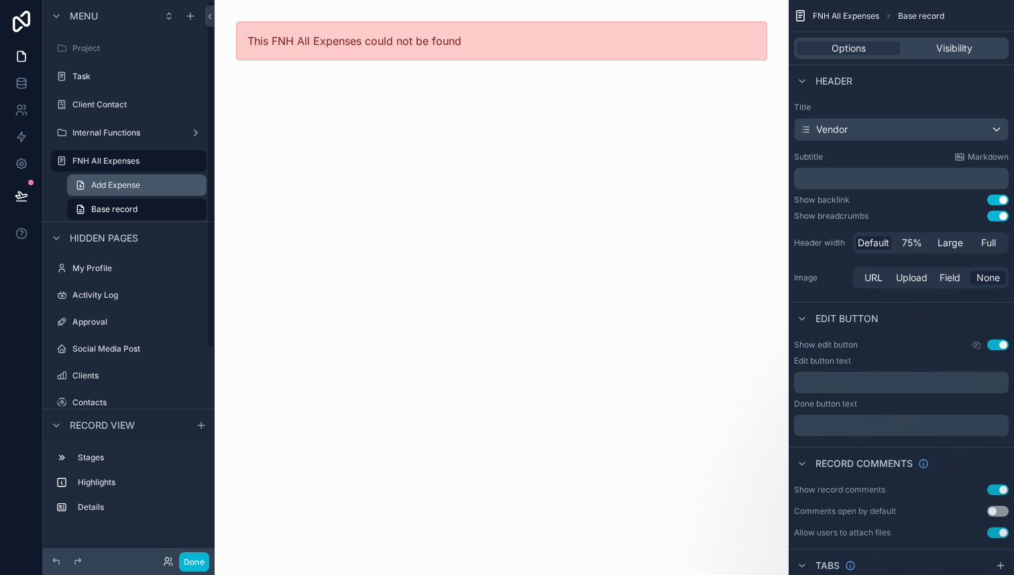
click at [125, 187] on span "Add Expense" at bounding box center [115, 185] width 49 height 11
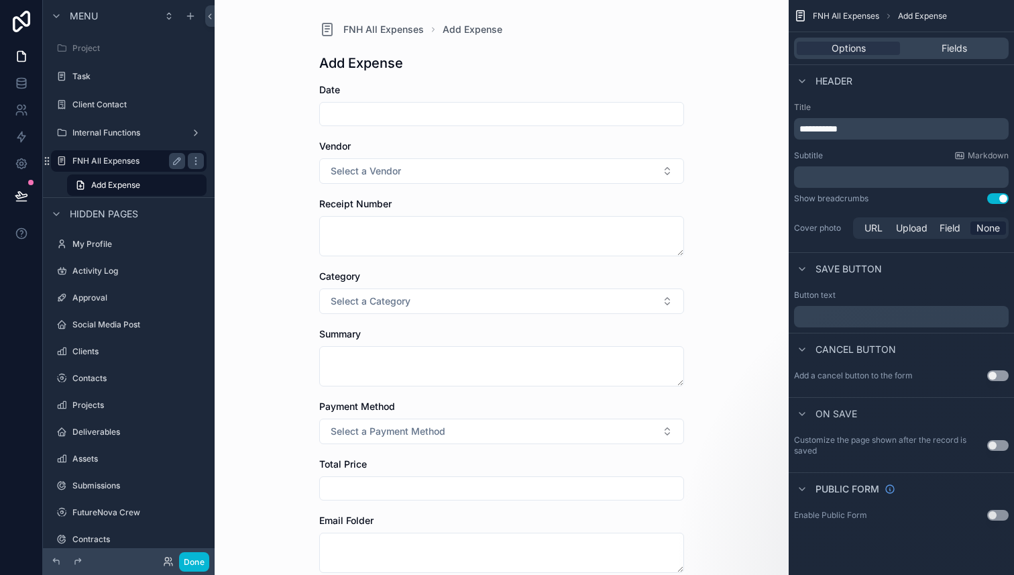
click at [129, 157] on label "FNH All Expenses" at bounding box center [125, 161] width 107 height 11
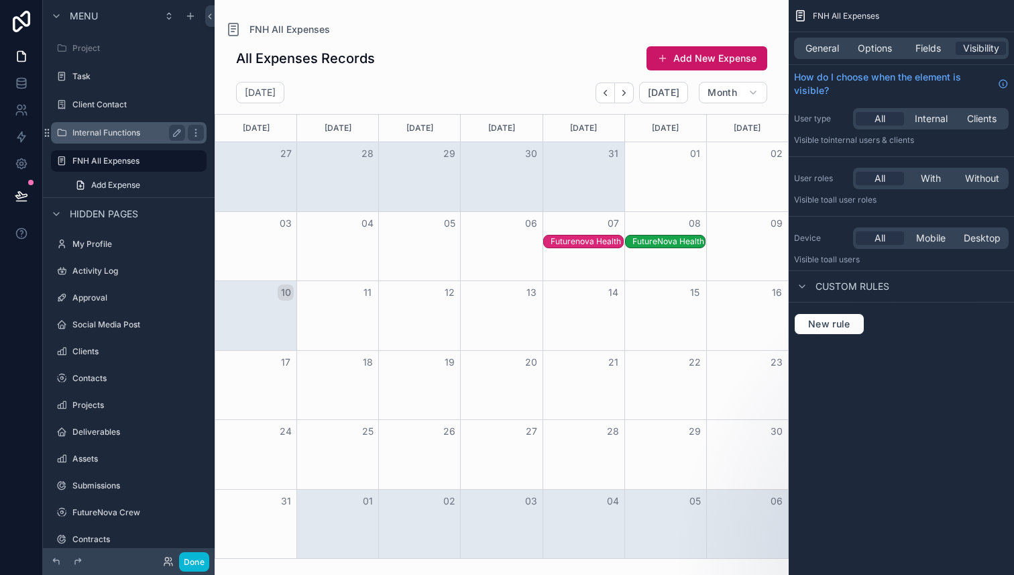
click at [132, 135] on label "Internal Functions" at bounding box center [125, 132] width 107 height 11
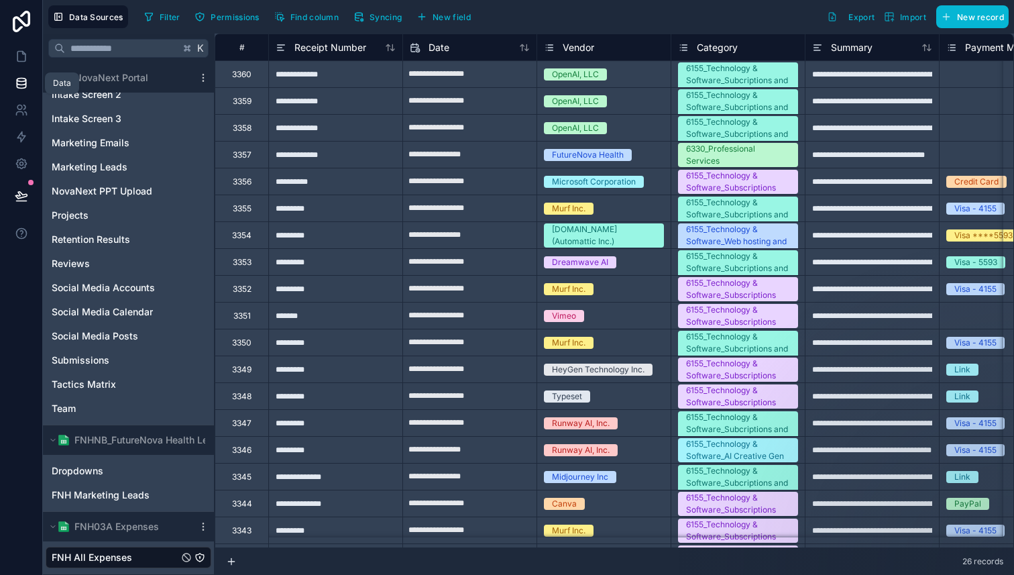
click at [15, 76] on icon at bounding box center [21, 82] width 13 height 13
click at [24, 81] on icon at bounding box center [21, 82] width 13 height 13
click at [19, 53] on icon at bounding box center [21, 56] width 13 height 13
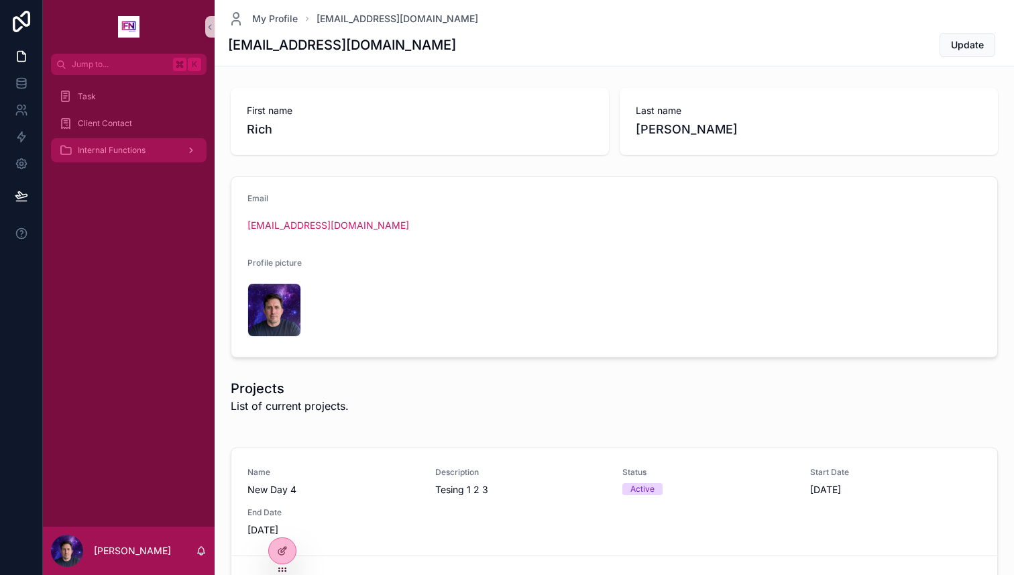
click at [137, 148] on span "Internal Functions" at bounding box center [112, 150] width 68 height 11
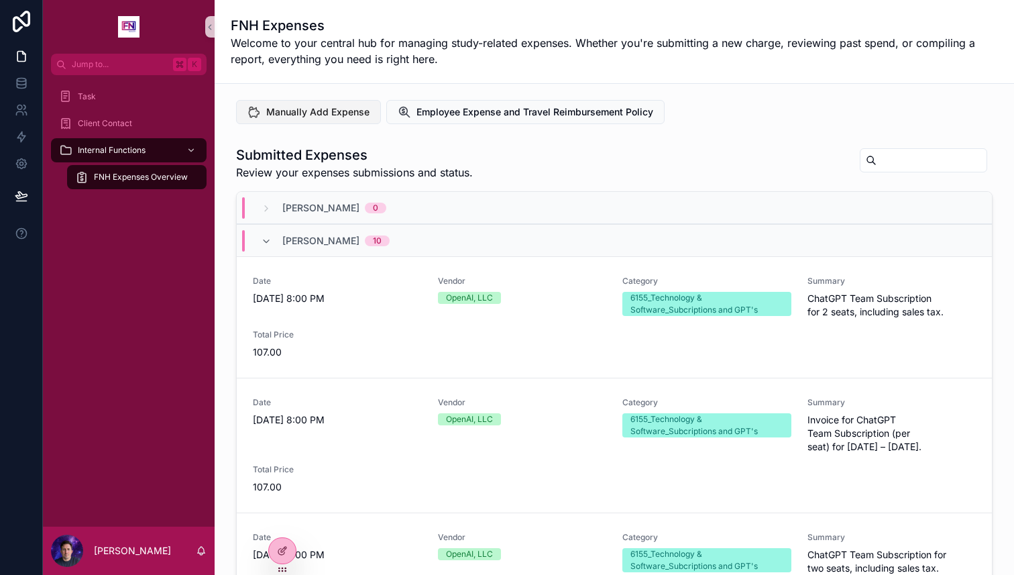
click at [308, 117] on span "Manually Add Expense" at bounding box center [317, 111] width 103 height 13
click at [149, 178] on span "FNH Expenses Overview" at bounding box center [141, 177] width 94 height 11
drag, startPoint x: 612, startPoint y: 204, endPoint x: 637, endPoint y: 152, distance: 58.2
click at [637, 152] on div "Submitted Expenses Review your expenses submissions and status. Carmen Brooks 0…" at bounding box center [614, 384] width 757 height 477
click at [703, 103] on div "Manually Add Expense Employee Expense and Travel Reimbursement Policy" at bounding box center [614, 112] width 757 height 24
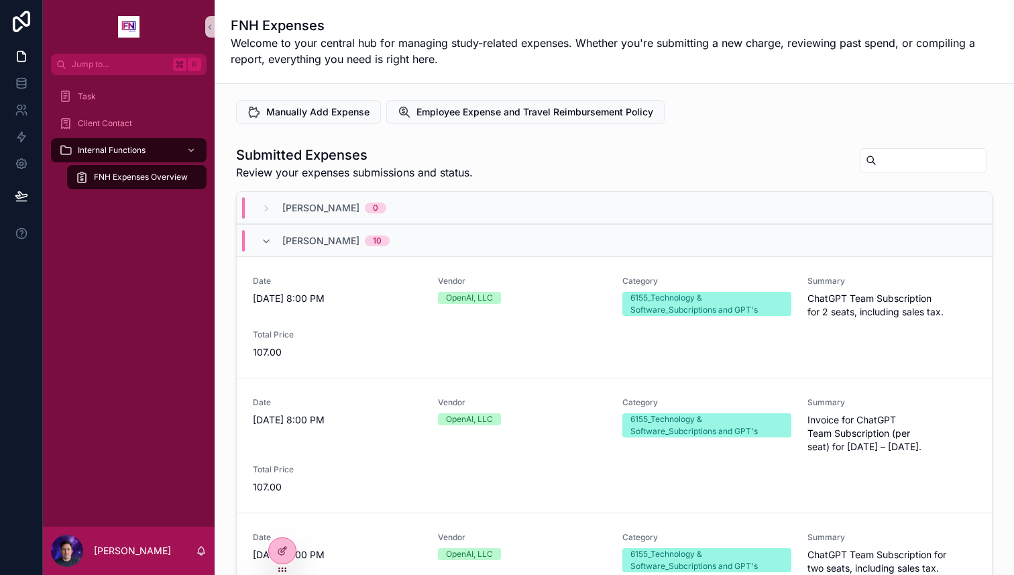
click at [157, 233] on div "Task Client Contact Internal Functions FNH Expenses Overview" at bounding box center [129, 301] width 172 height 452
click at [134, 224] on div "Task Client Contact Internal Functions FNH Expenses Overview" at bounding box center [129, 301] width 172 height 452
click at [287, 549] on icon at bounding box center [282, 550] width 11 height 11
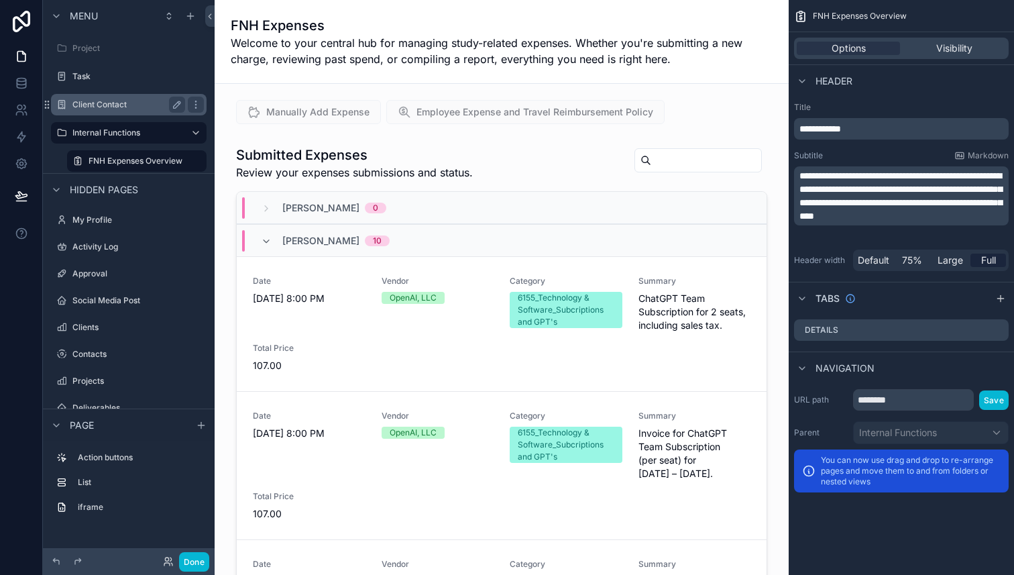
click at [109, 107] on label "Client Contact" at bounding box center [125, 104] width 107 height 11
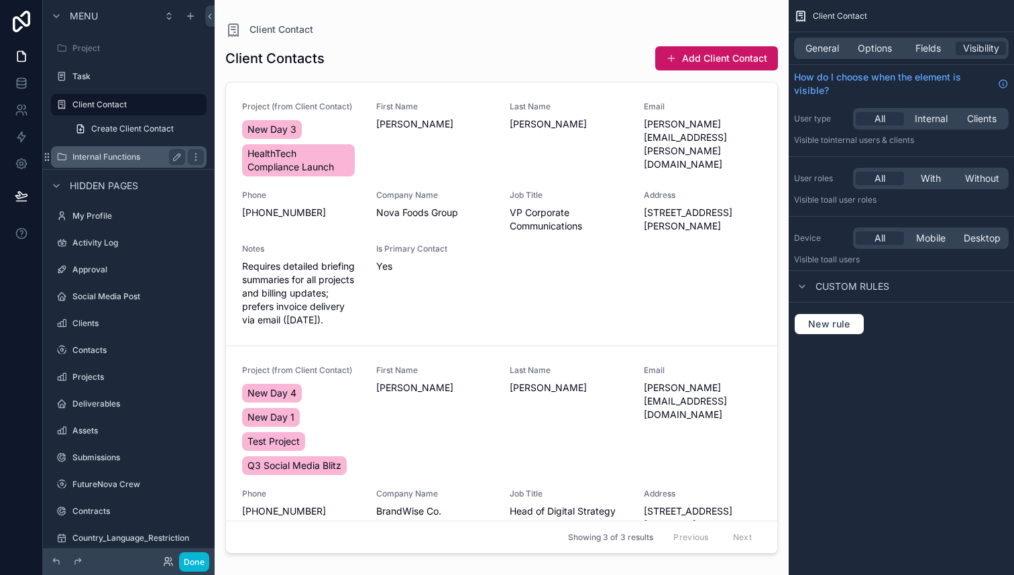
click at [127, 160] on label "Internal Functions" at bounding box center [125, 157] width 107 height 11
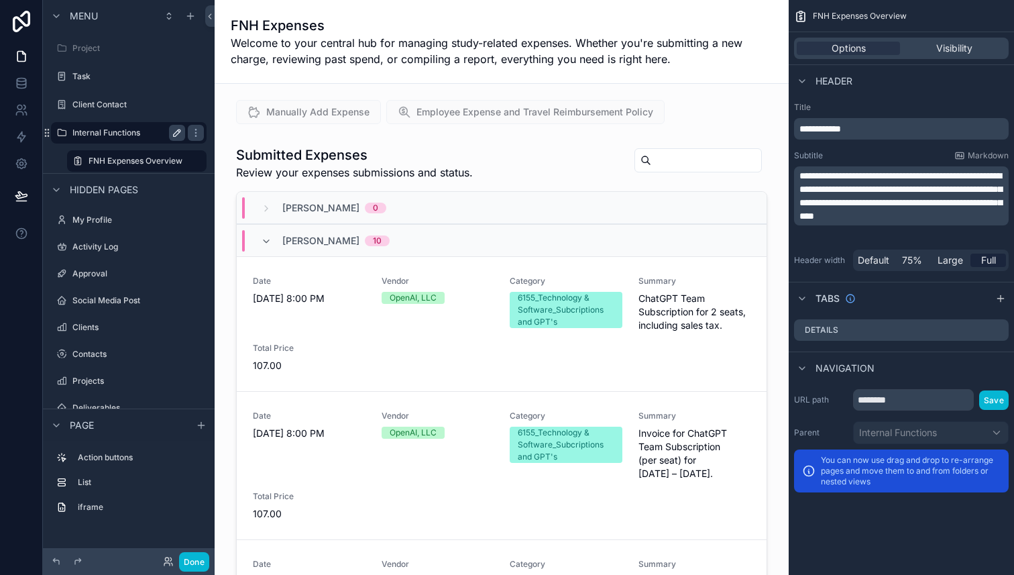
click at [174, 134] on icon "scrollable content" at bounding box center [177, 132] width 11 height 11
click at [175, 134] on icon "scrollable content" at bounding box center [177, 133] width 7 height 5
click at [60, 133] on icon "scrollable content" at bounding box center [61, 132] width 11 height 11
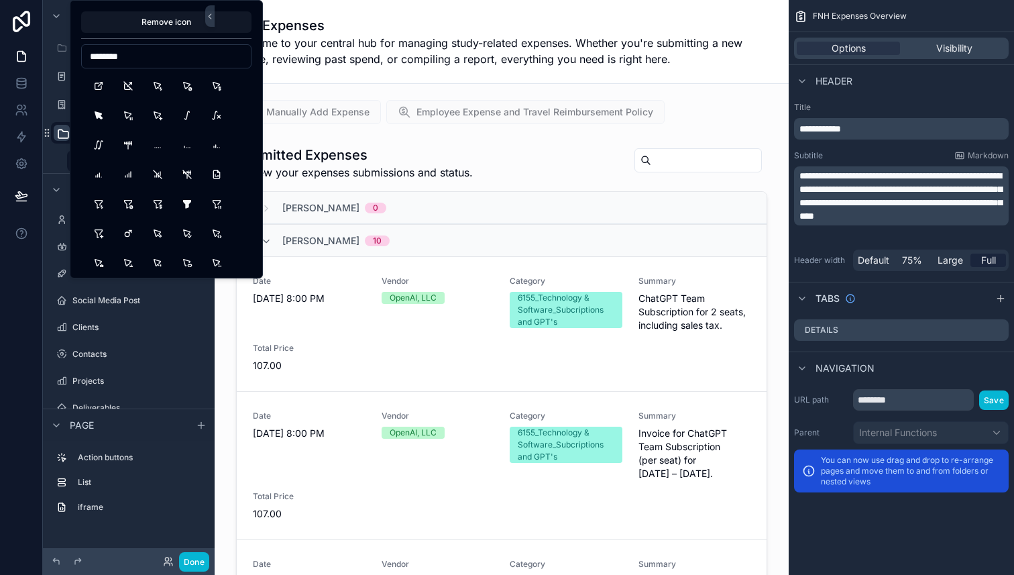
click at [153, 56] on input "********" at bounding box center [166, 56] width 169 height 19
type input "*"
click at [205, 53] on input at bounding box center [166, 56] width 169 height 19
type input "********"
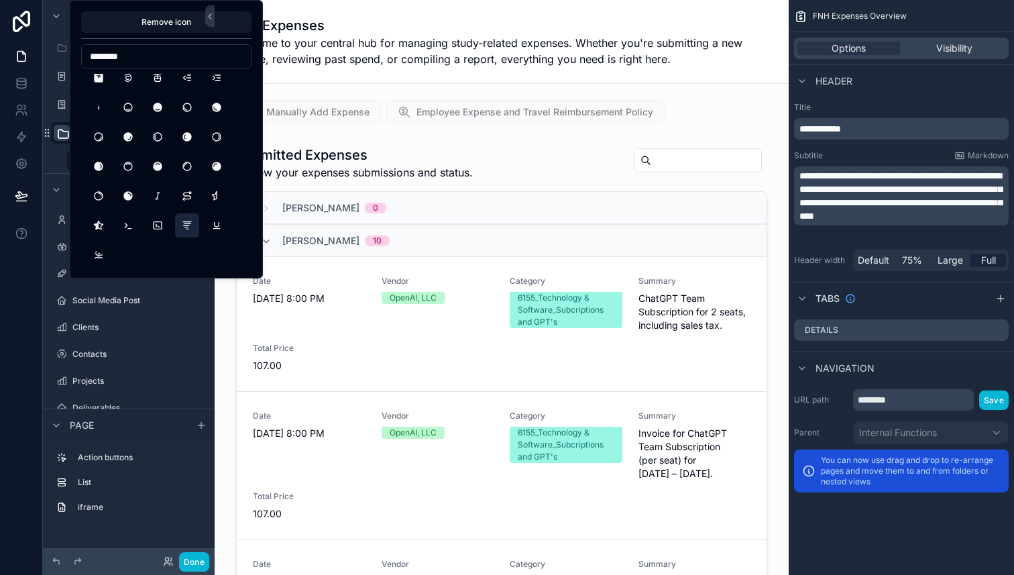
click at [189, 229] on button "Tornado" at bounding box center [187, 225] width 24 height 24
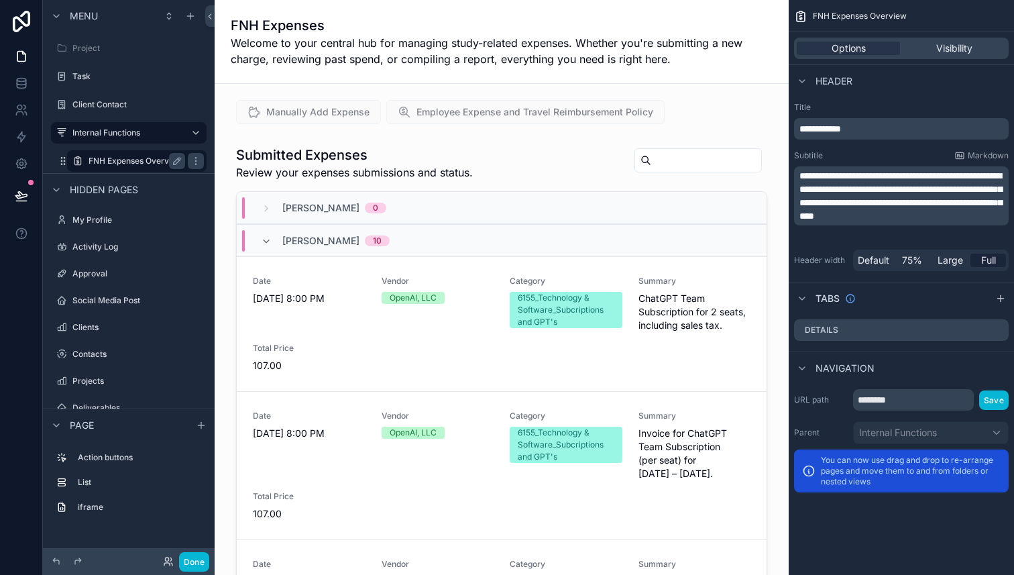
click at [123, 153] on div "FNH Expenses Overview" at bounding box center [137, 161] width 97 height 16
click at [125, 134] on label "Internal Functions" at bounding box center [125, 132] width 107 height 11
click at [187, 24] on div "Menu" at bounding box center [129, 16] width 172 height 32
click at [190, 19] on icon "scrollable content" at bounding box center [190, 16] width 11 height 11
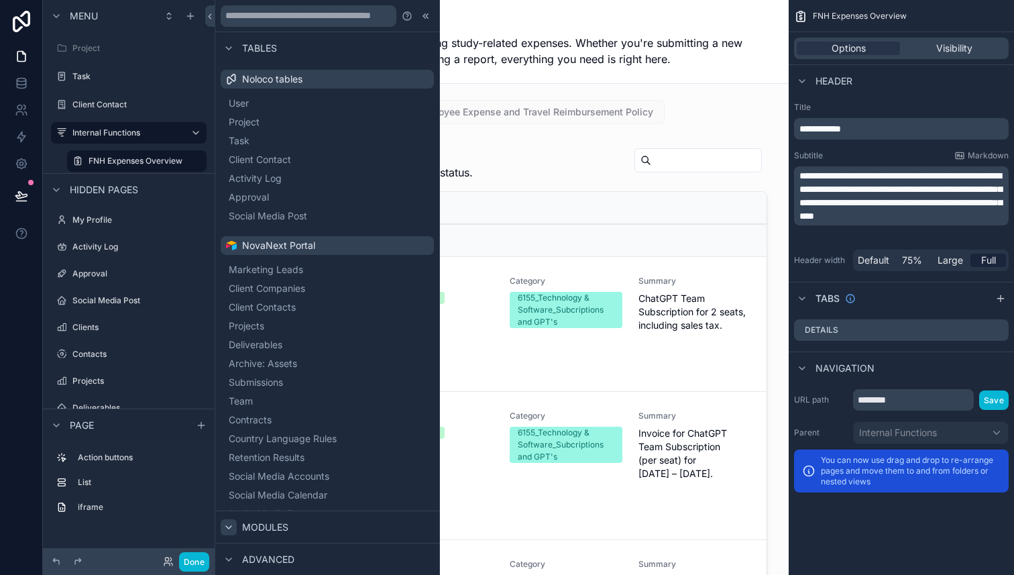
click at [227, 528] on icon at bounding box center [228, 527] width 11 height 11
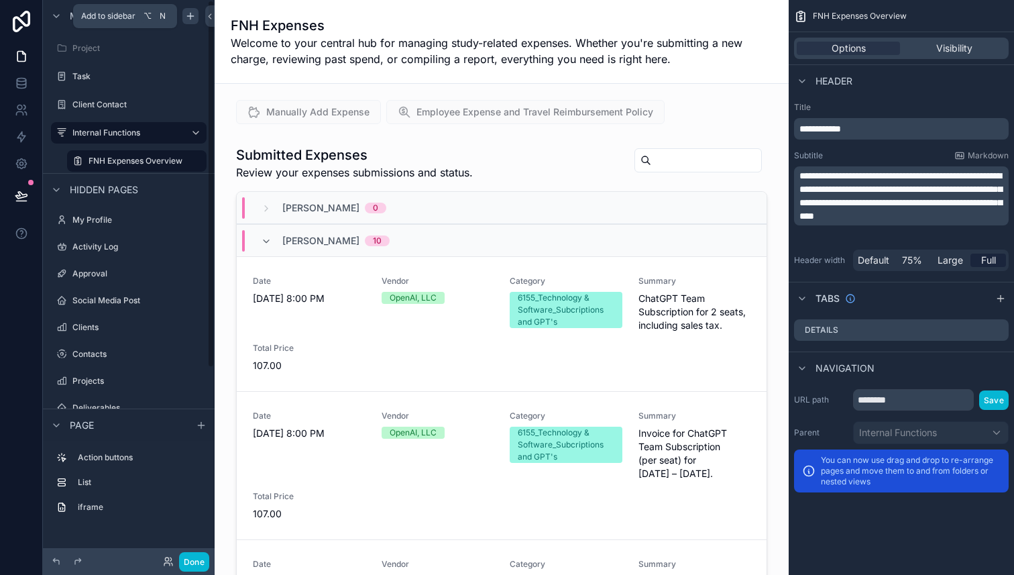
click at [189, 17] on icon "scrollable content" at bounding box center [190, 16] width 11 height 11
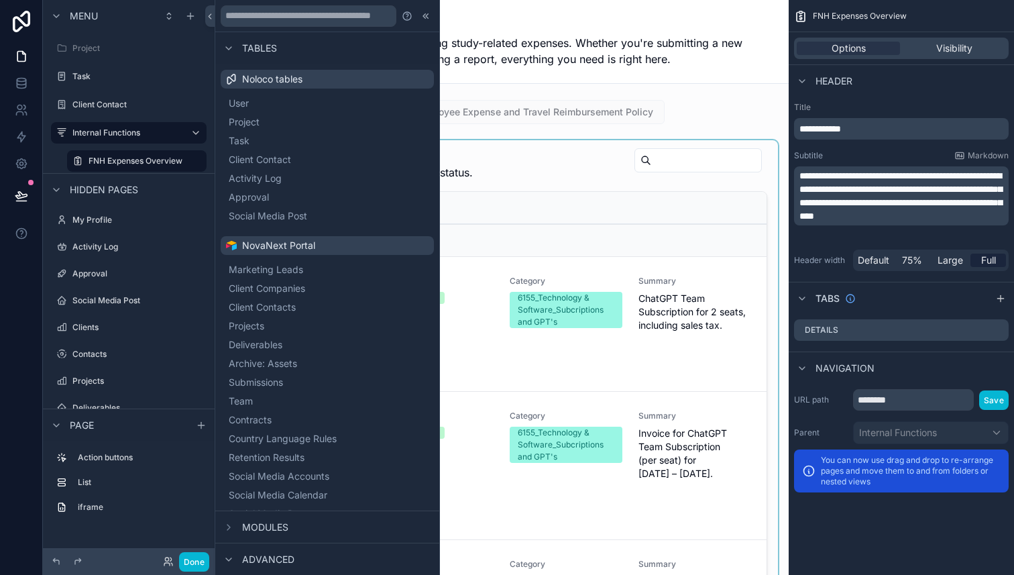
click at [233, 558] on div at bounding box center [229, 560] width 16 height 16
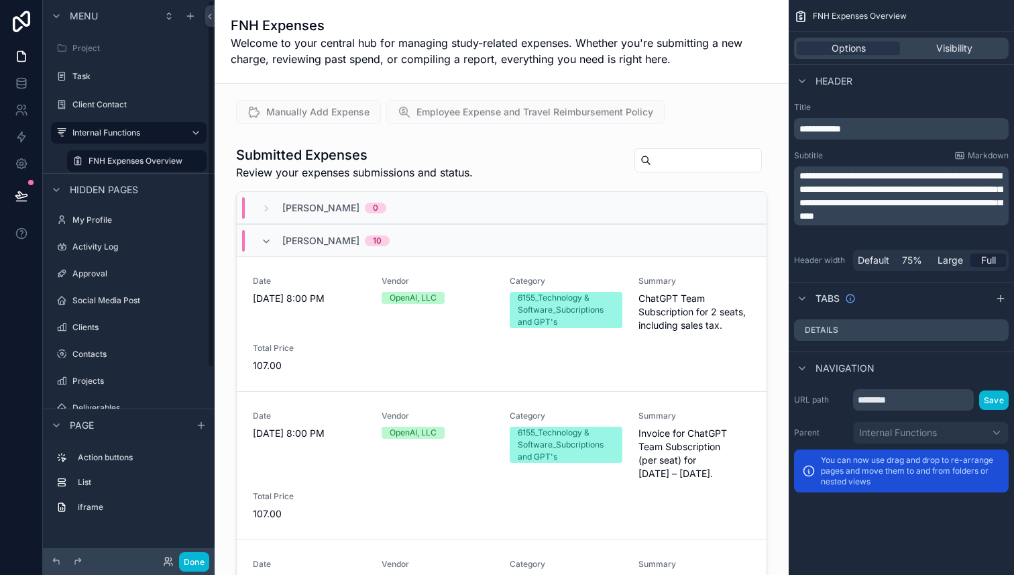
click at [89, 13] on span "Menu" at bounding box center [84, 15] width 28 height 13
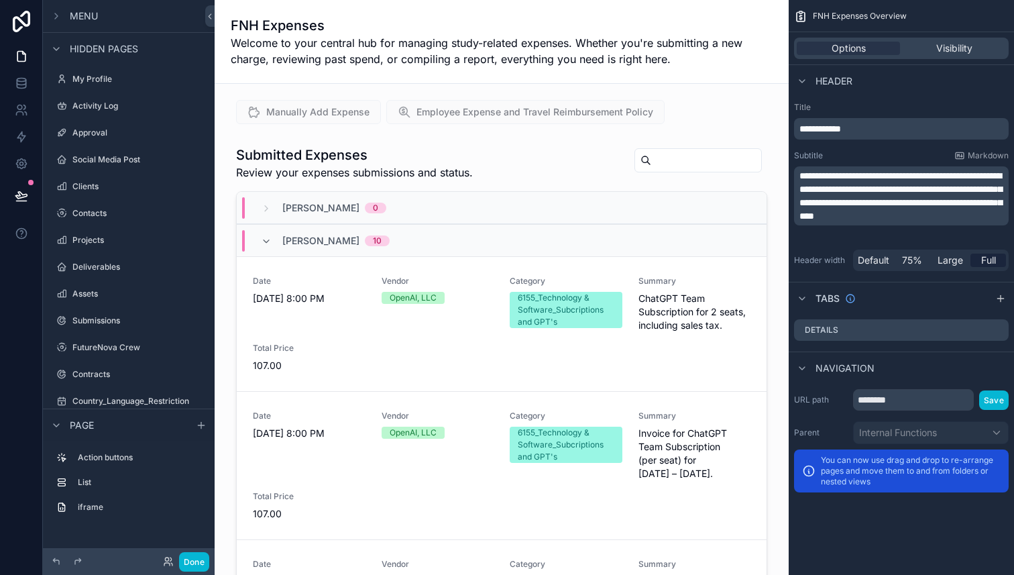
click at [98, 15] on div "Menu" at bounding box center [129, 16] width 172 height 32
click at [58, 19] on icon "scrollable content" at bounding box center [56, 16] width 11 height 11
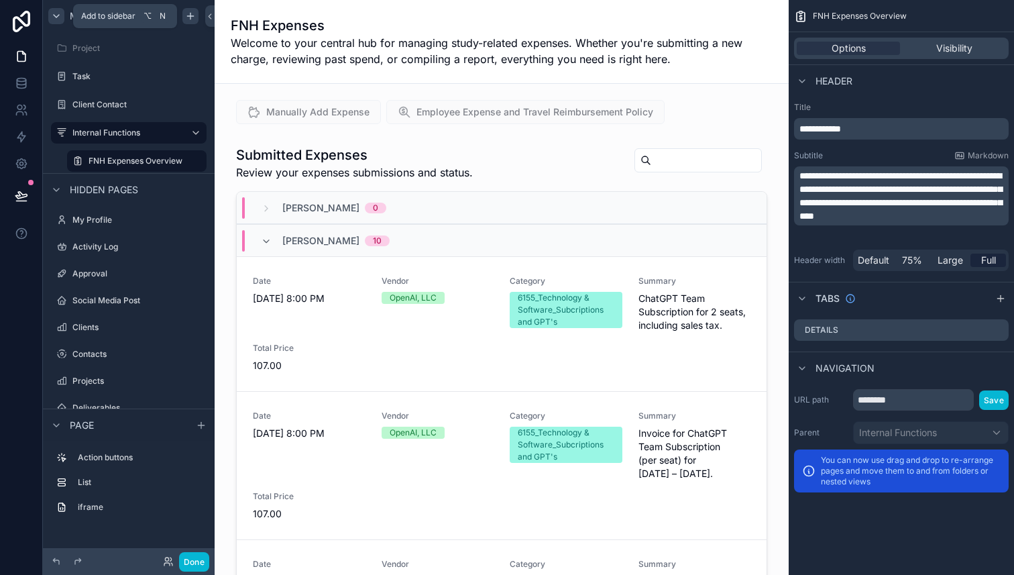
click at [192, 18] on icon "scrollable content" at bounding box center [190, 16] width 11 height 11
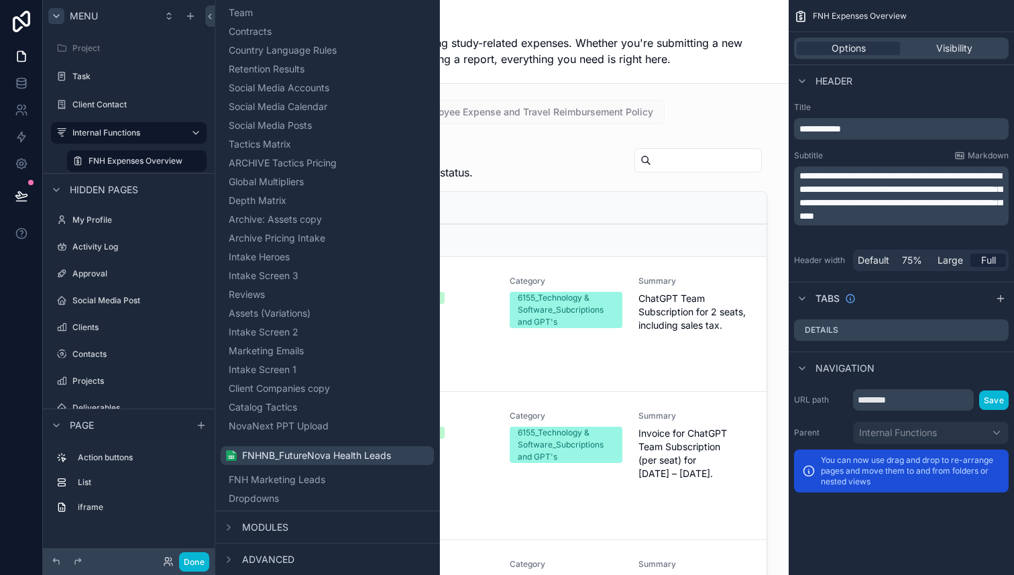
scroll to position [450, 0]
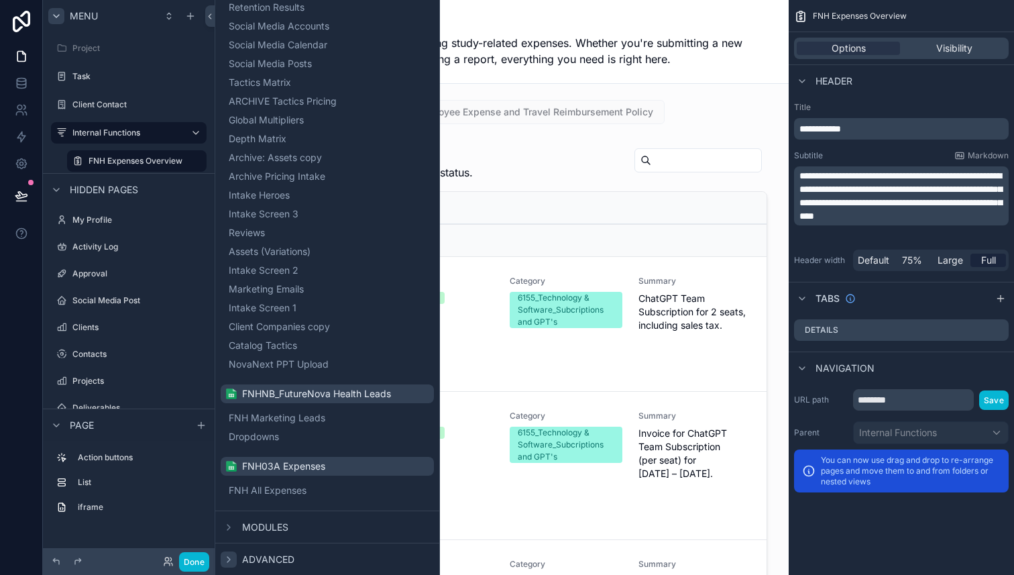
click at [229, 560] on icon at bounding box center [228, 559] width 11 height 11
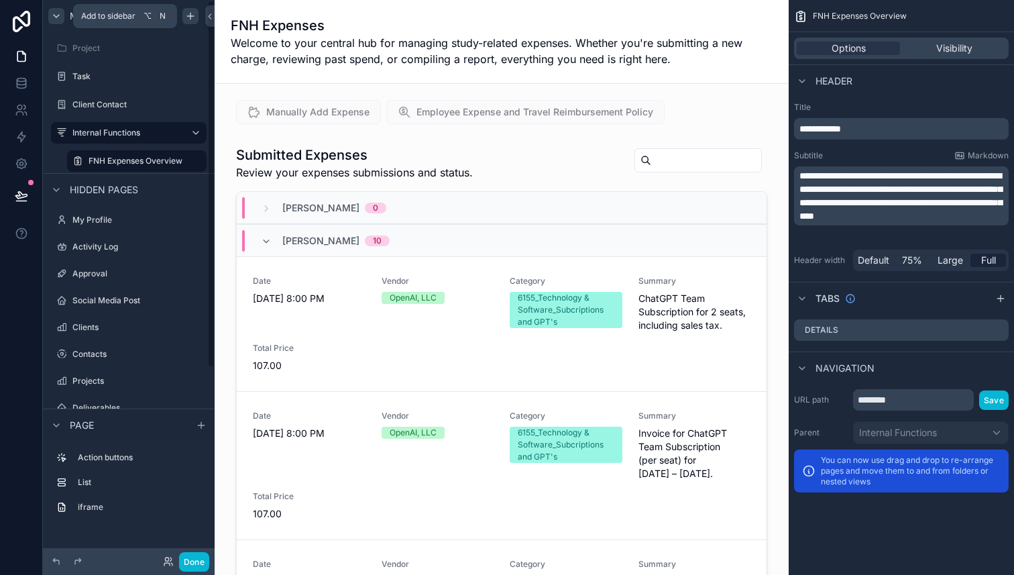
click at [187, 17] on icon "scrollable content" at bounding box center [190, 16] width 11 height 11
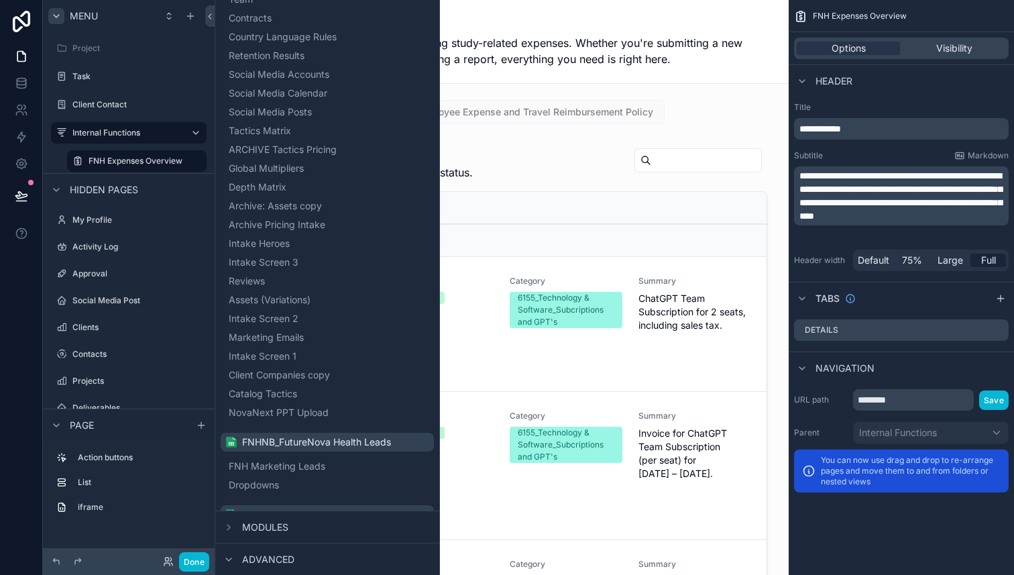
scroll to position [544, 0]
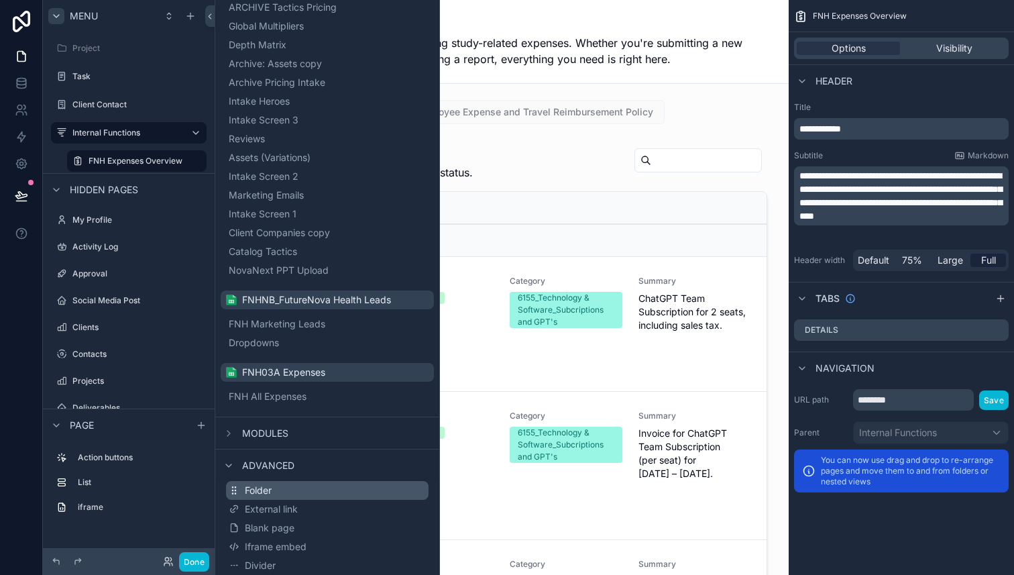
click at [282, 491] on button "Folder" at bounding box center [327, 490] width 203 height 19
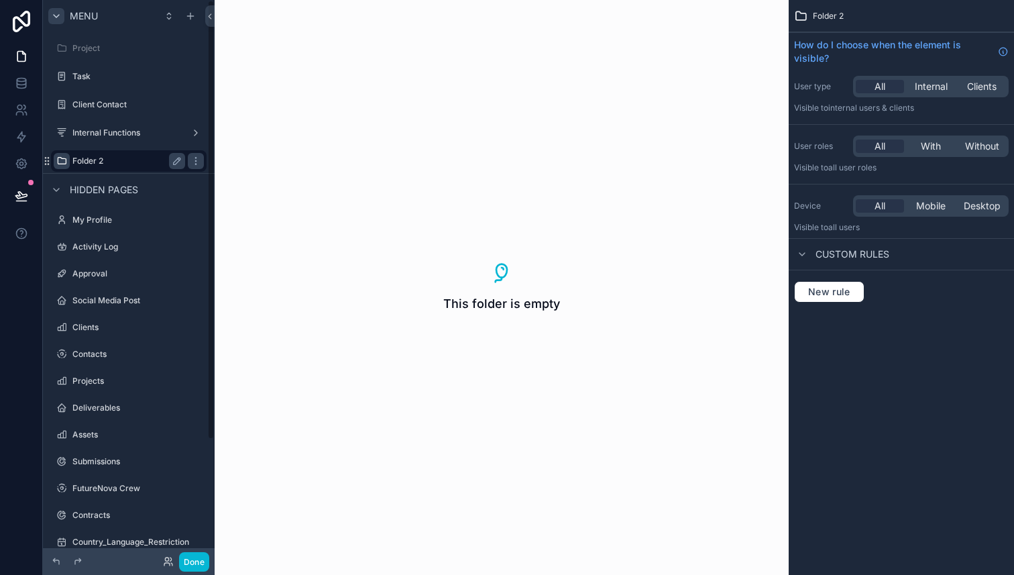
click at [60, 160] on icon "scrollable content" at bounding box center [61, 161] width 11 height 11
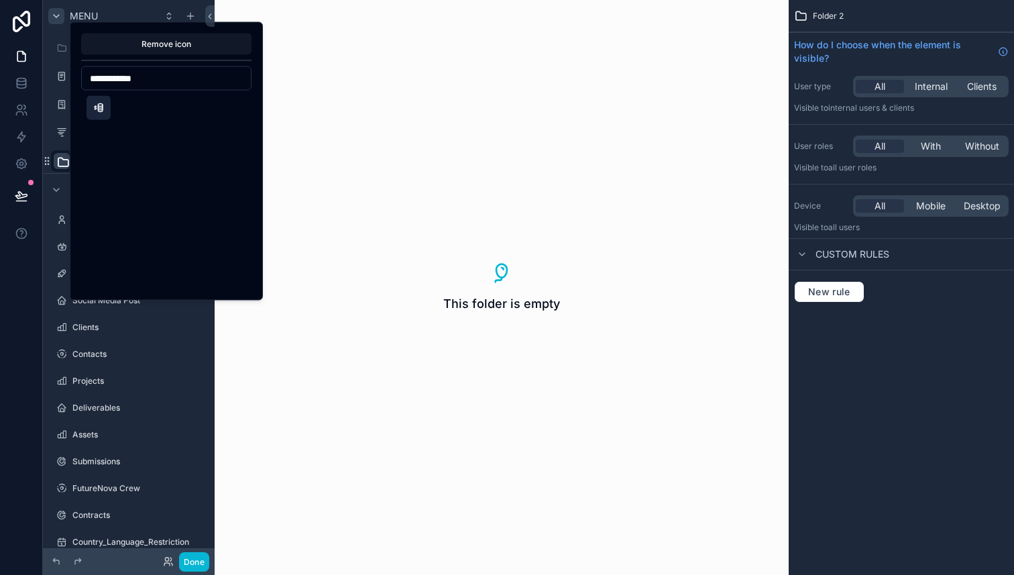
type input "**********"
click at [97, 113] on button "Businessplan" at bounding box center [99, 108] width 24 height 24
click at [280, 51] on div "This folder is empty" at bounding box center [502, 287] width 574 height 575
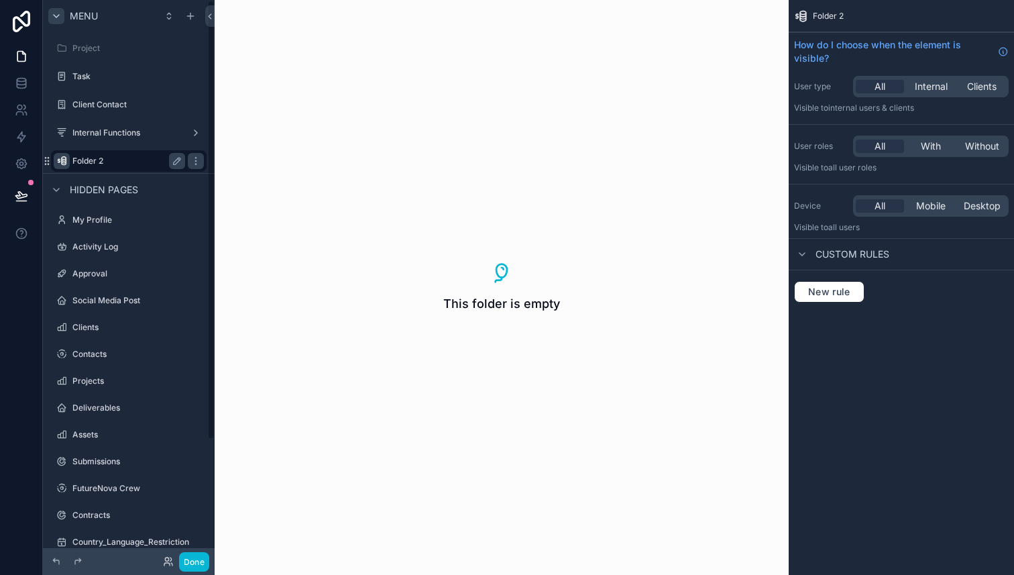
click at [96, 160] on label "Folder 2" at bounding box center [125, 161] width 107 height 11
click at [843, 15] on span "Folder 2" at bounding box center [828, 16] width 31 height 11
click at [832, 19] on span "Folder 2" at bounding box center [828, 16] width 31 height 11
click at [176, 164] on icon "scrollable content" at bounding box center [177, 161] width 7 height 7
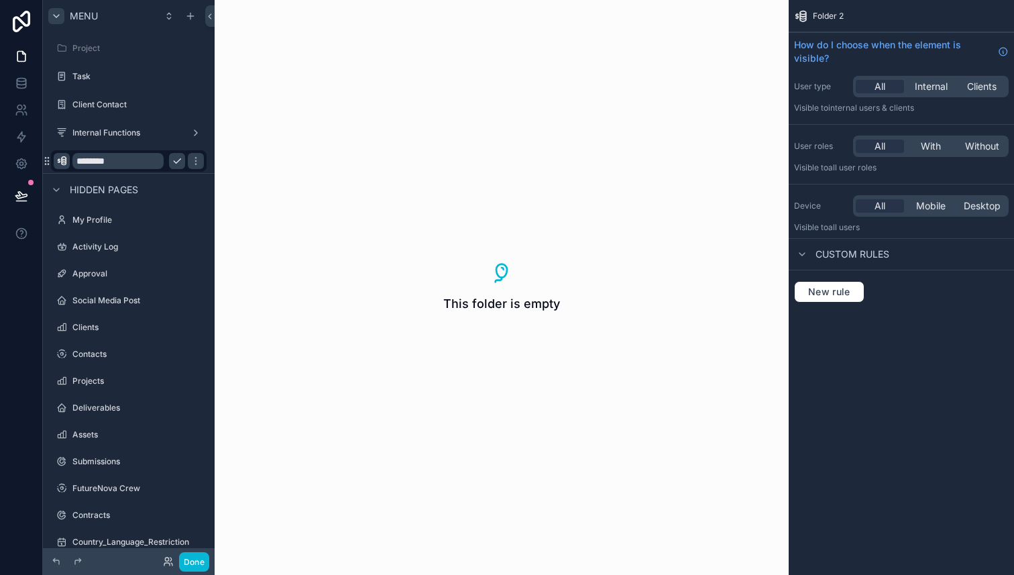
click at [135, 159] on input "********" at bounding box center [117, 161] width 91 height 16
type input "**********"
click at [191, 165] on icon "scrollable content" at bounding box center [196, 161] width 11 height 11
click at [116, 164] on label "New Business" at bounding box center [125, 161] width 107 height 11
click at [195, 16] on icon "scrollable content" at bounding box center [190, 16] width 11 height 11
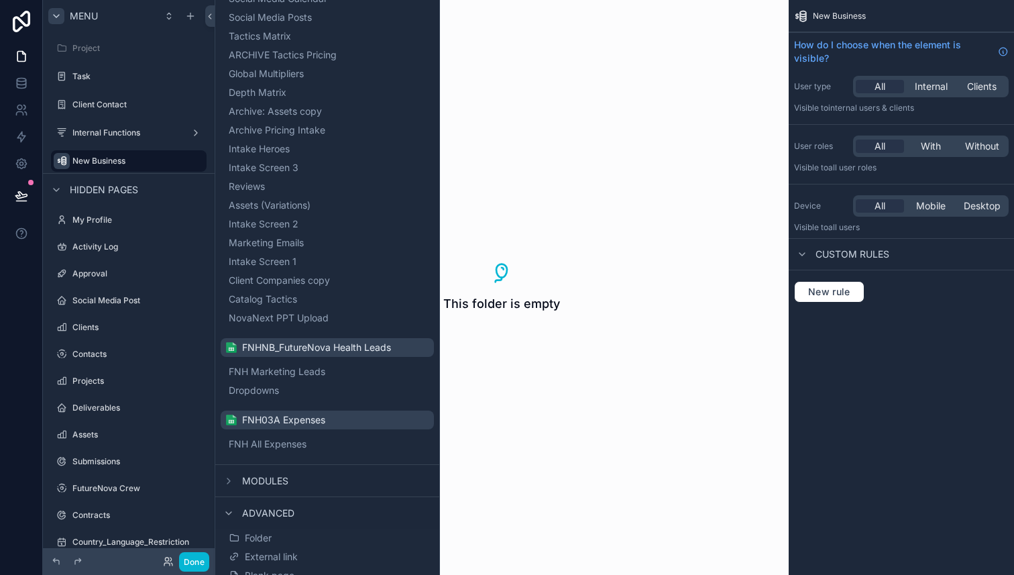
scroll to position [544, 0]
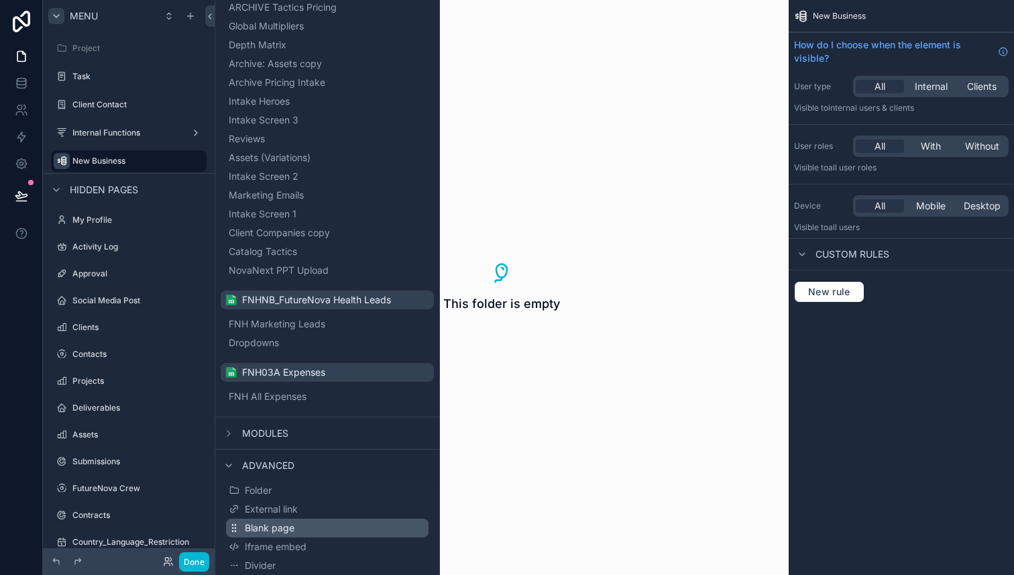
click at [338, 530] on button "Blank page" at bounding box center [327, 528] width 203 height 19
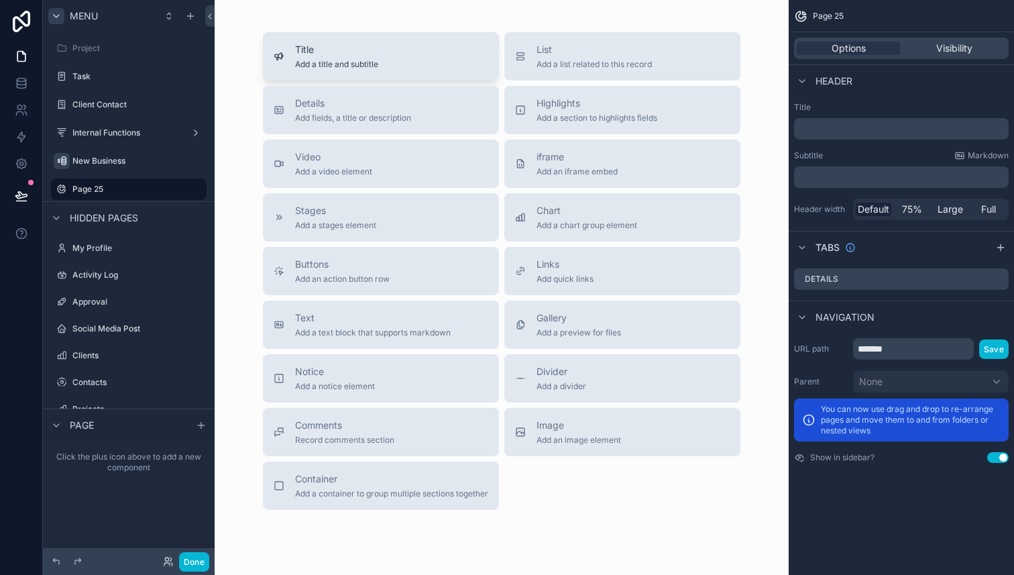
click at [413, 66] on div "Title Add a title and subtitle" at bounding box center [381, 56] width 215 height 27
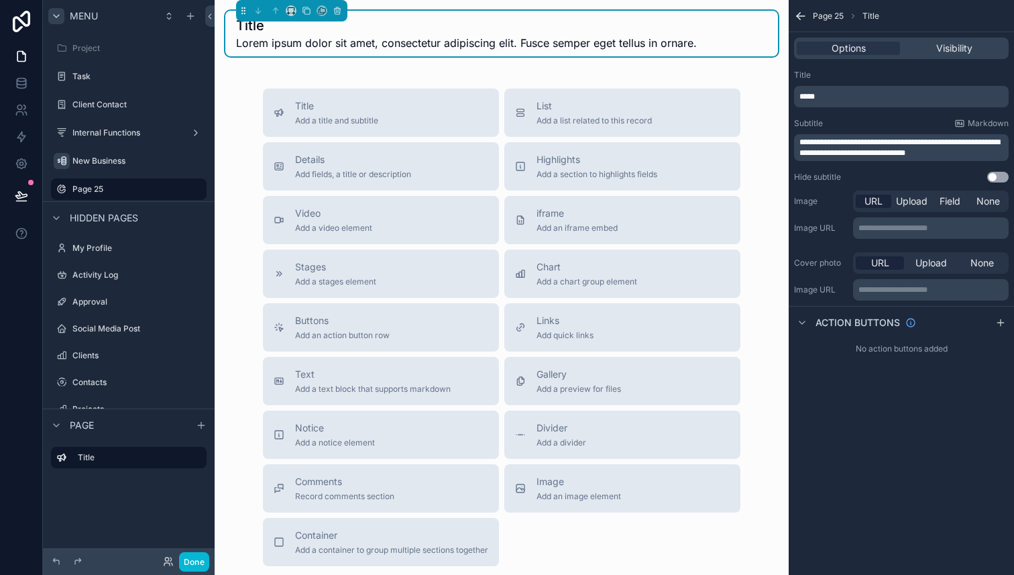
click at [837, 101] on p "*****" at bounding box center [903, 96] width 207 height 11
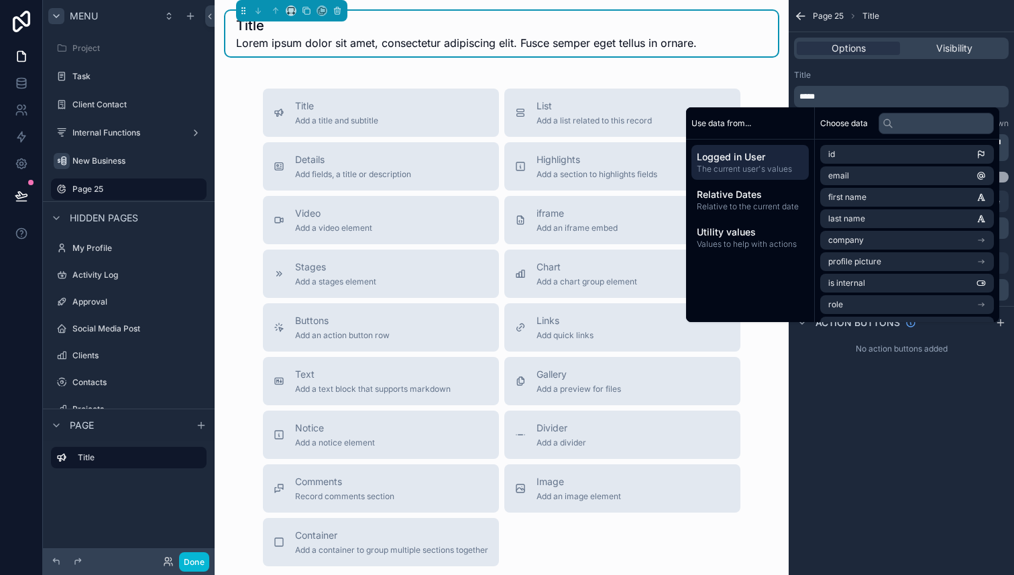
click at [837, 100] on p "*****" at bounding box center [903, 96] width 207 height 11
click at [949, 73] on div "Title" at bounding box center [901, 75] width 215 height 11
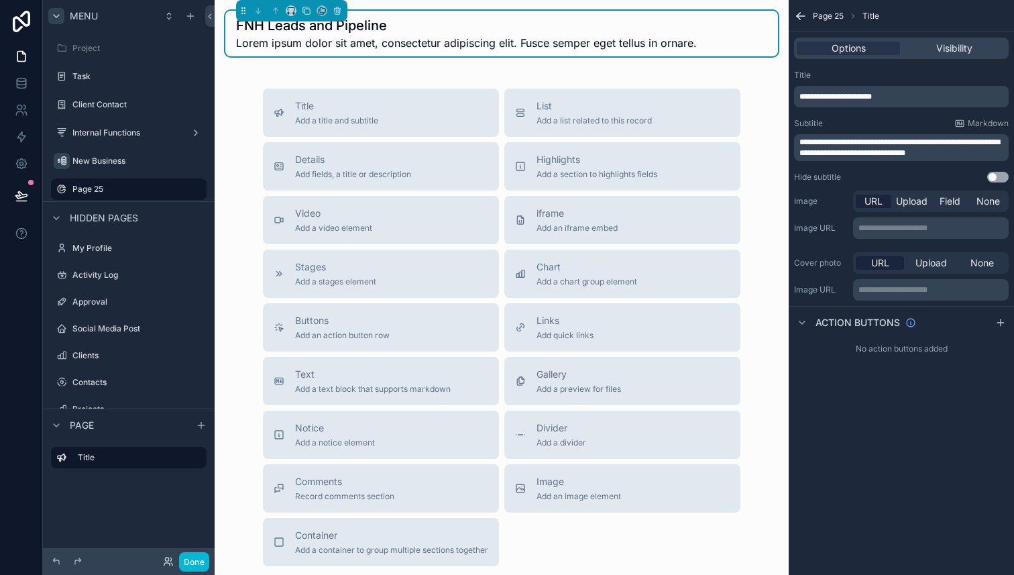
click at [917, 155] on span "**********" at bounding box center [900, 147] width 201 height 19
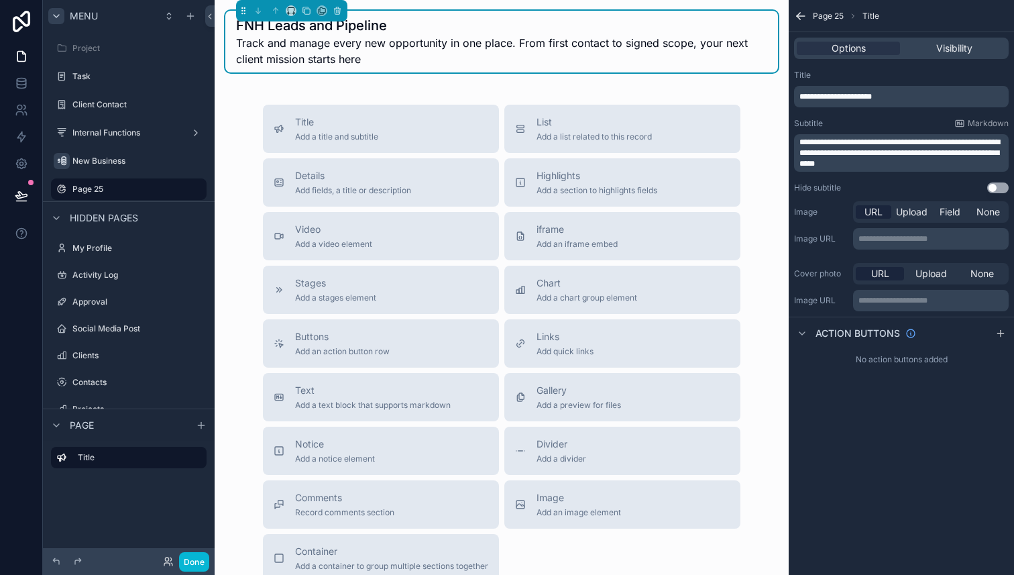
click at [772, 121] on div "FNH Leads and Pipeline Track and manage every new opportunity in one place. Fro…" at bounding box center [502, 345] width 574 height 690
click at [772, 131] on div "FNH Leads and Pipeline Track and manage every new opportunity in one place. Fro…" at bounding box center [502, 345] width 574 height 690
click at [758, 117] on div "Title Add a title and subtitle List Add a list related to this record Details A…" at bounding box center [501, 344] width 553 height 478
click at [553, 147] on button "List Add a list related to this record" at bounding box center [623, 129] width 236 height 48
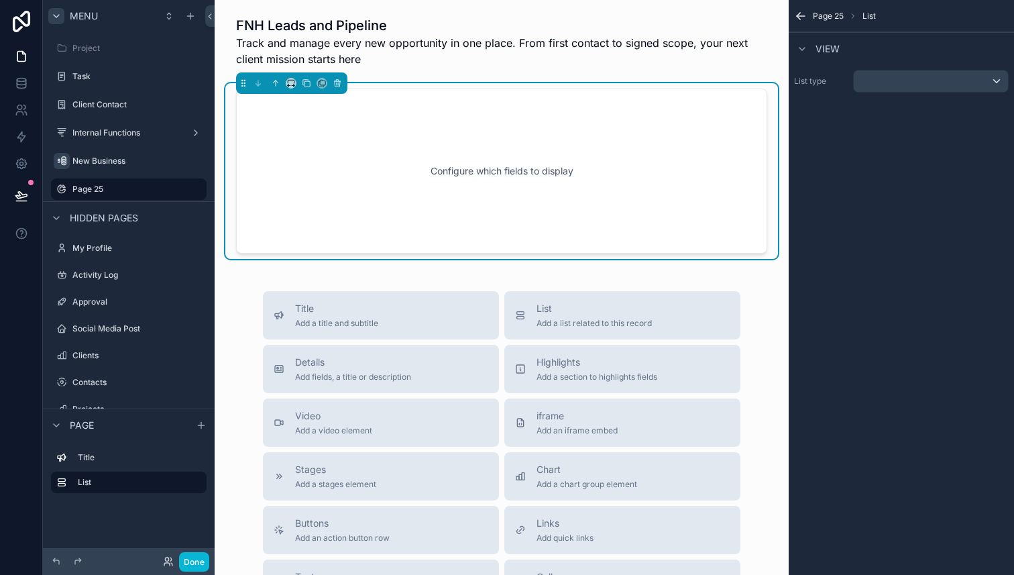
click at [553, 148] on div "Configure which fields to display" at bounding box center [501, 171] width 487 height 121
click at [519, 172] on div "Configure which fields to display" at bounding box center [501, 171] width 487 height 121
click at [914, 83] on div "scrollable content" at bounding box center [931, 80] width 154 height 21
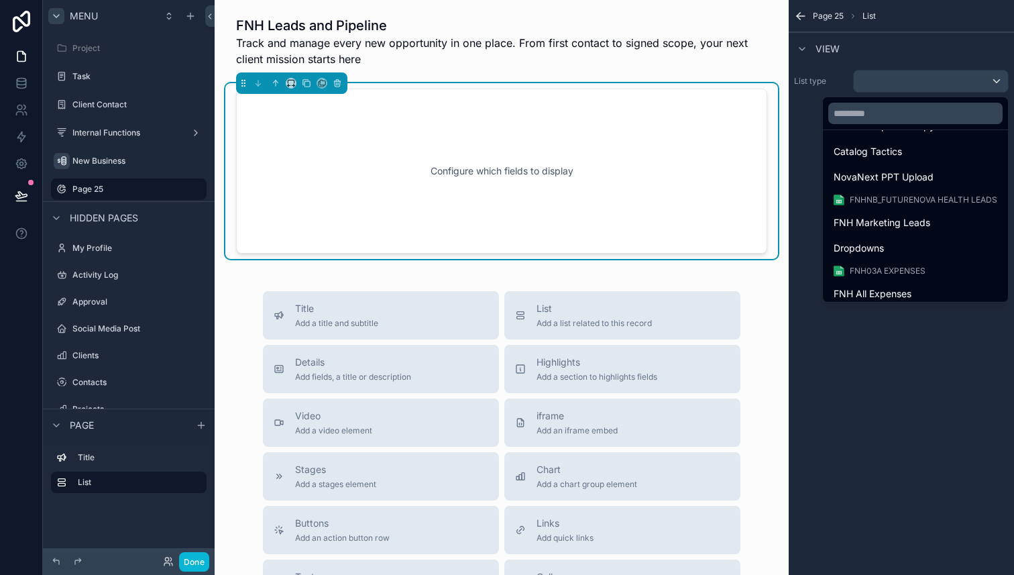
scroll to position [941, 0]
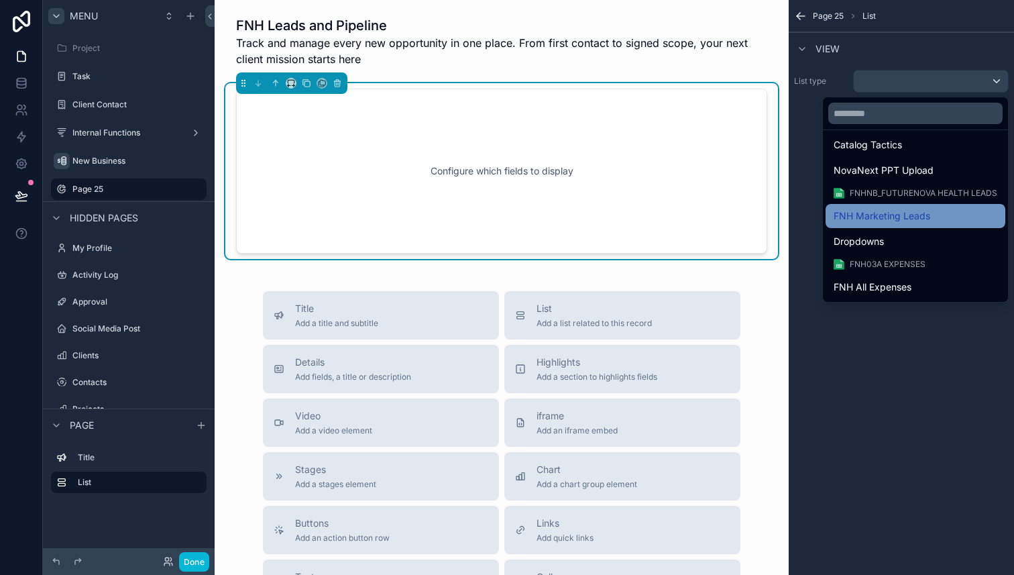
click at [901, 220] on span "FNH Marketing Leads" at bounding box center [882, 216] width 97 height 16
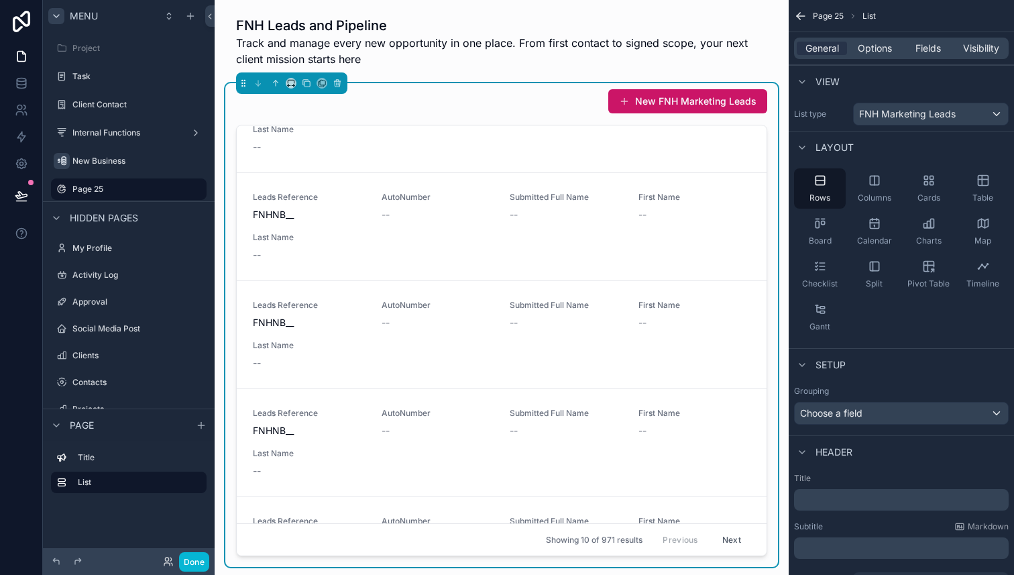
scroll to position [0, 0]
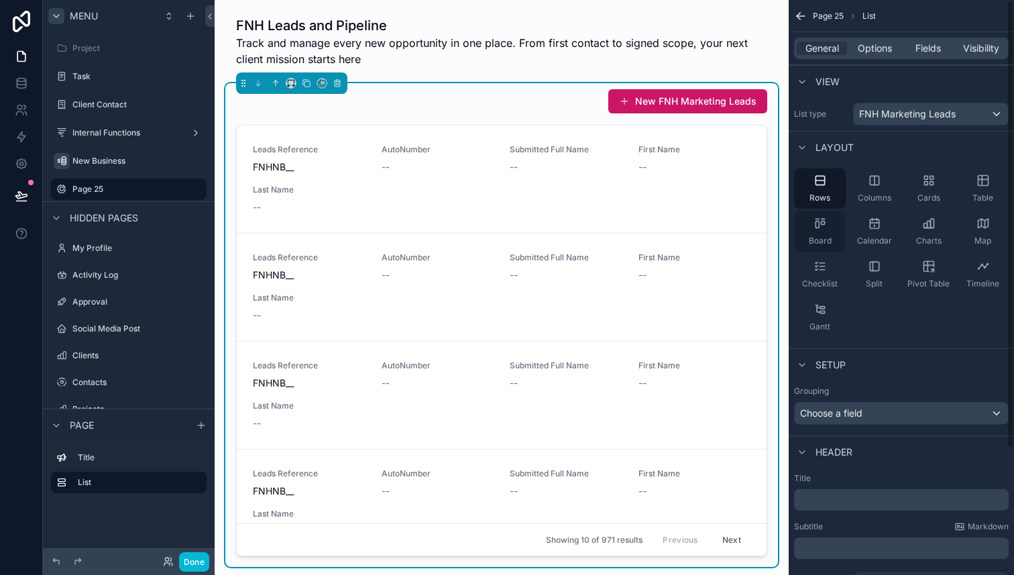
click at [827, 228] on div "Board" at bounding box center [820, 231] width 52 height 40
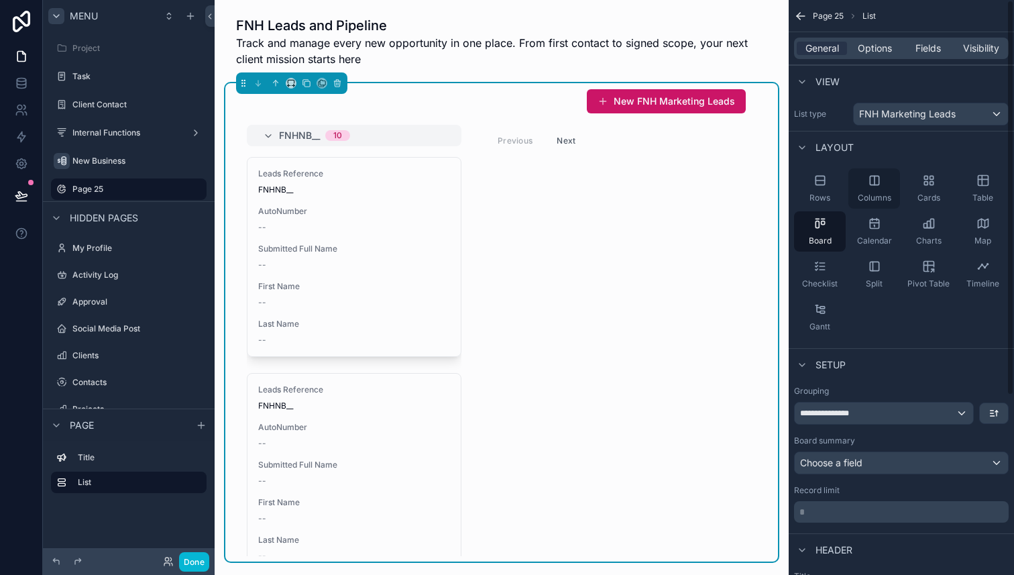
click at [876, 191] on div "Columns" at bounding box center [875, 188] width 52 height 40
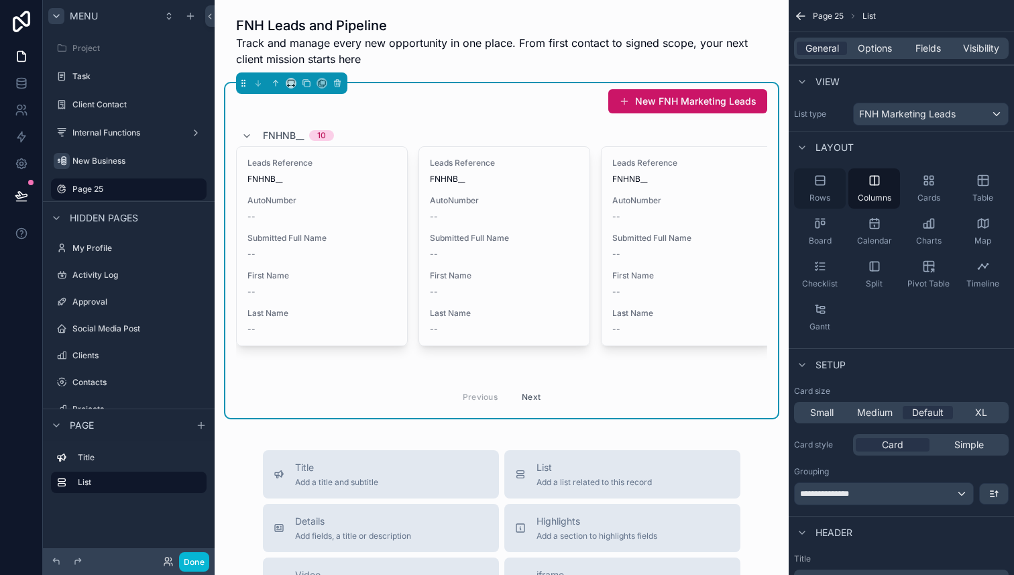
drag, startPoint x: 942, startPoint y: 191, endPoint x: 840, endPoint y: 191, distance: 102.0
click at [845, 191] on div "Rows Columns Cards Table Board Calendar Charts Map Checklist Split Pivot Table …" at bounding box center [901, 253] width 225 height 180
click at [825, 418] on span "Small" at bounding box center [821, 412] width 23 height 13
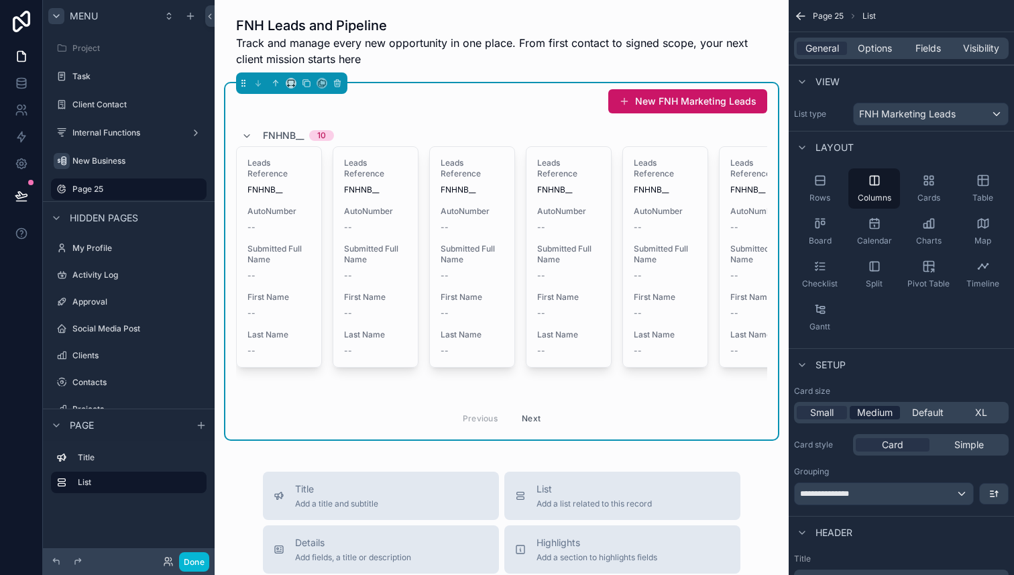
click at [860, 415] on span "Medium" at bounding box center [875, 412] width 36 height 13
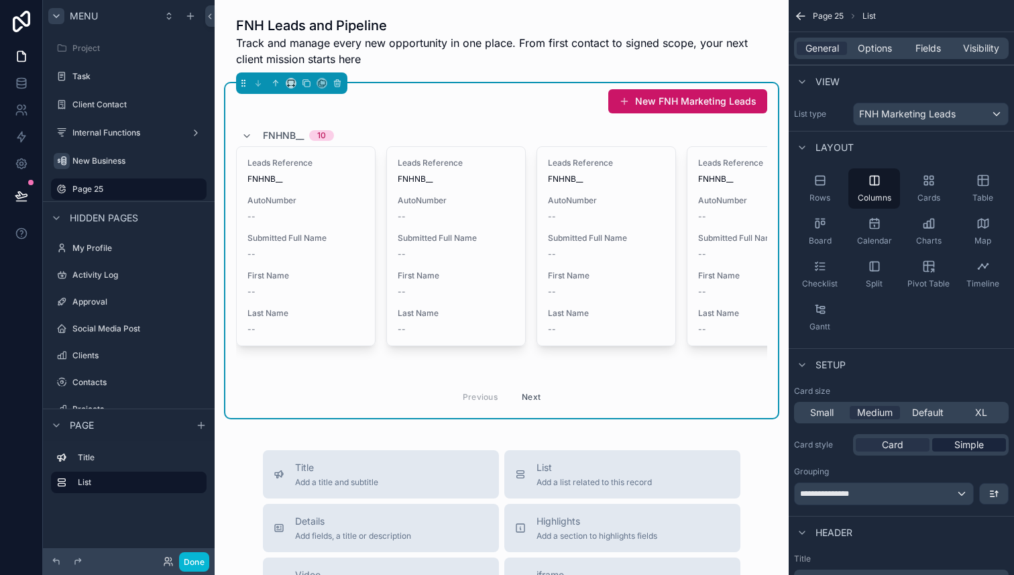
click at [988, 446] on div "Simple" at bounding box center [970, 444] width 74 height 13
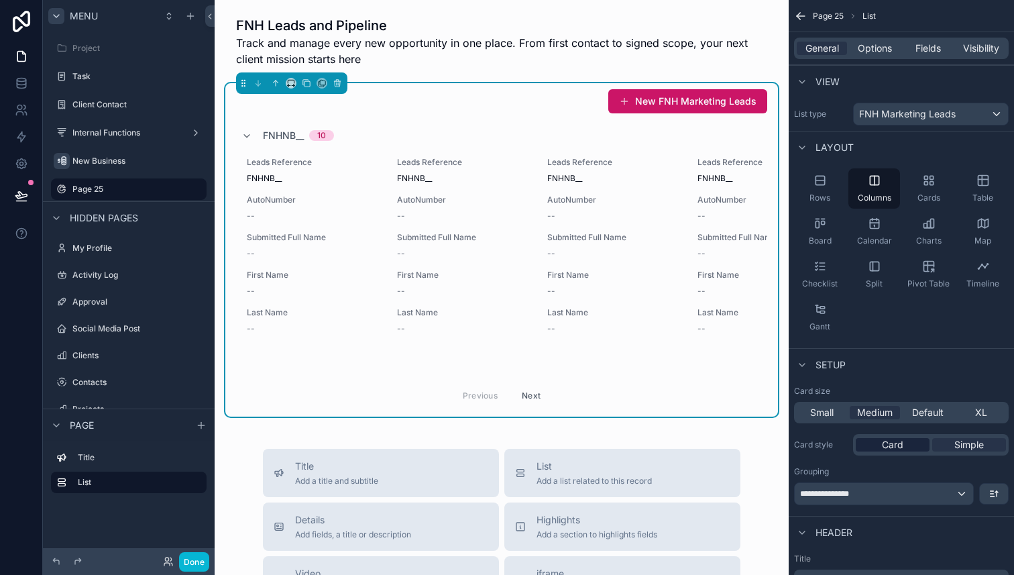
click at [894, 444] on span "Card" at bounding box center [892, 444] width 21 height 13
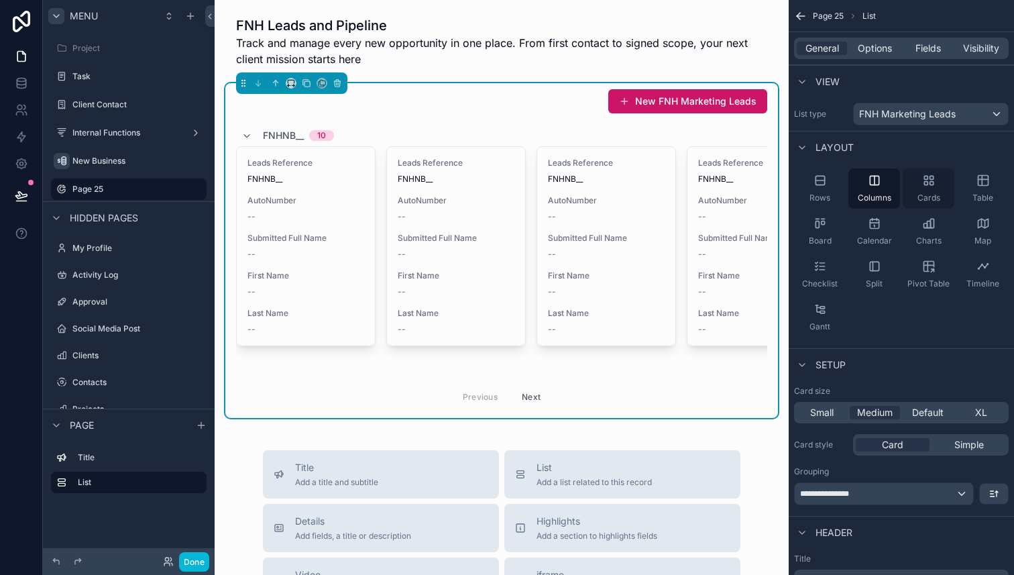
click at [942, 181] on div "Cards" at bounding box center [929, 188] width 52 height 40
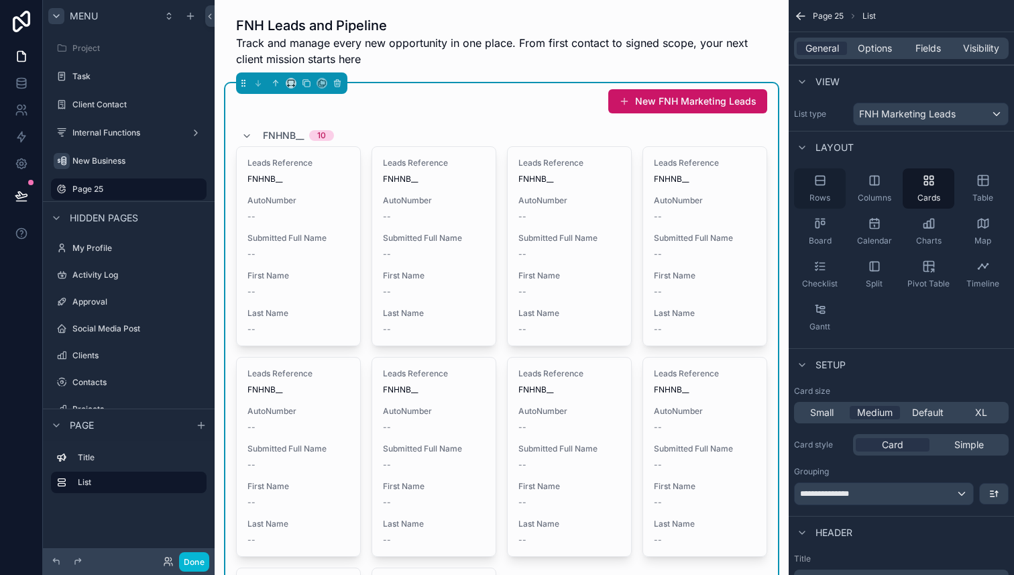
click at [833, 191] on div "Rows" at bounding box center [820, 188] width 52 height 40
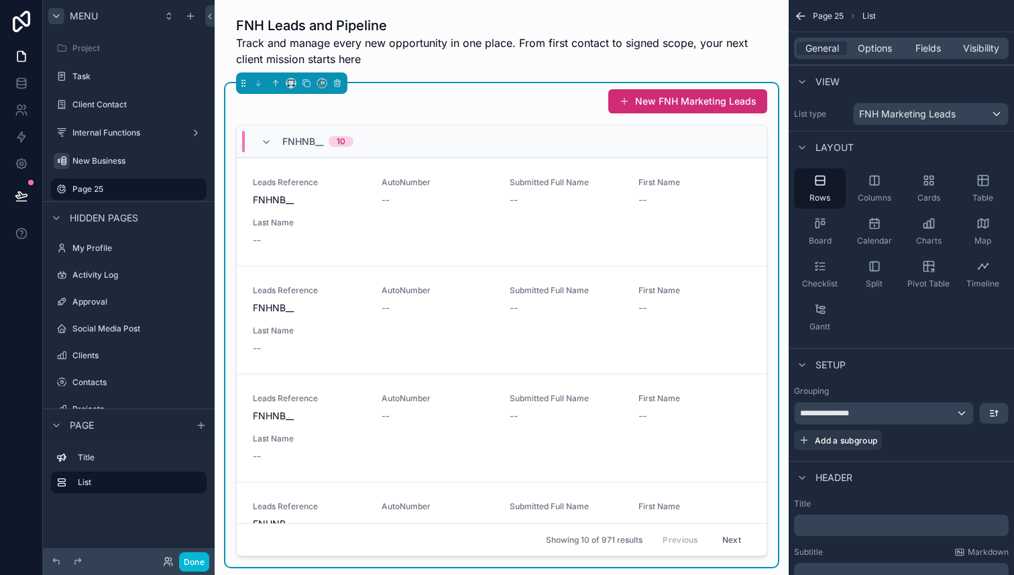
click at [660, 106] on button "New FNH Marketing Leads" at bounding box center [688, 101] width 159 height 24
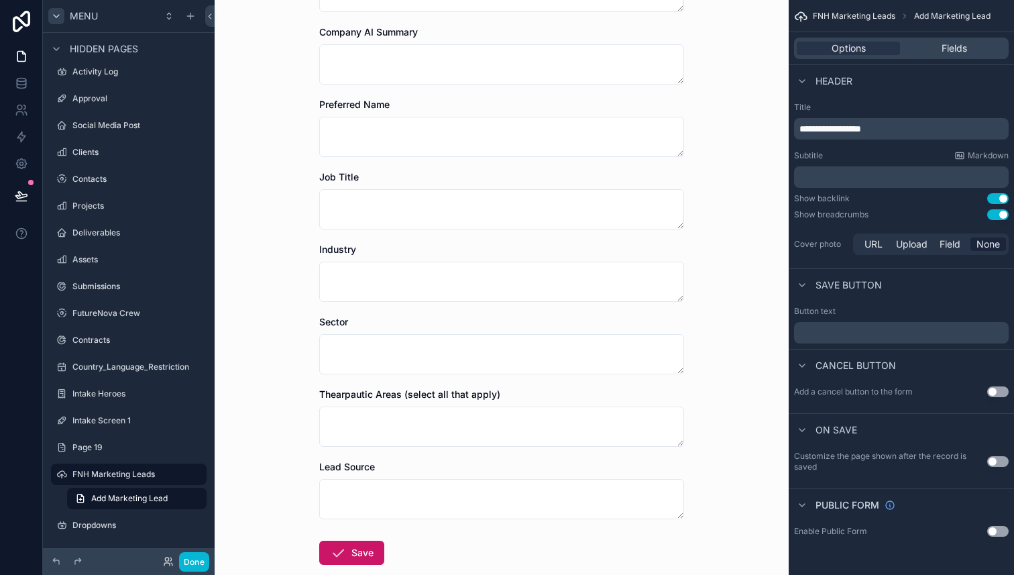
scroll to position [367, 0]
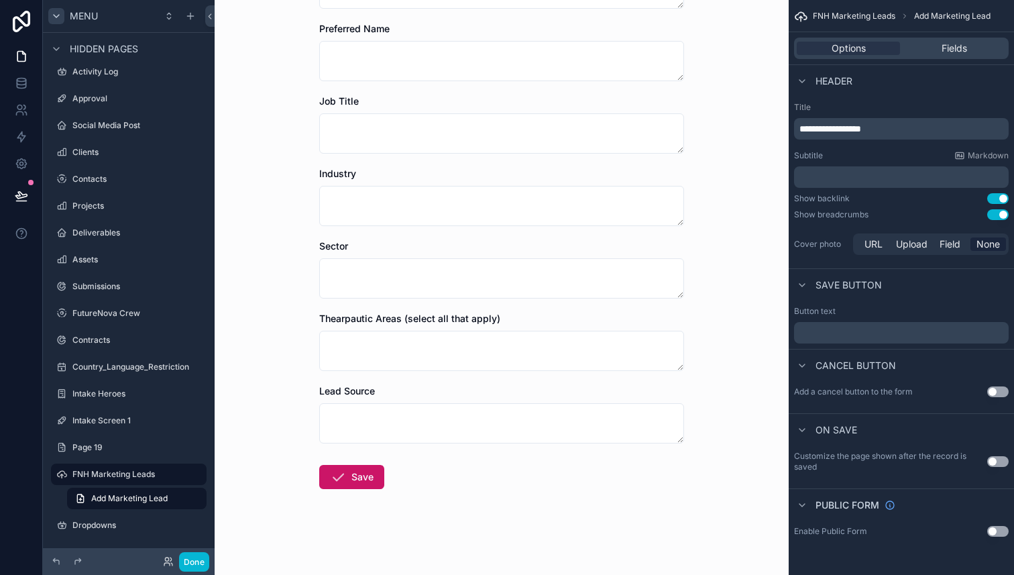
click at [612, 328] on div "Thearpautic Areas (select all that apply)" at bounding box center [501, 341] width 365 height 59
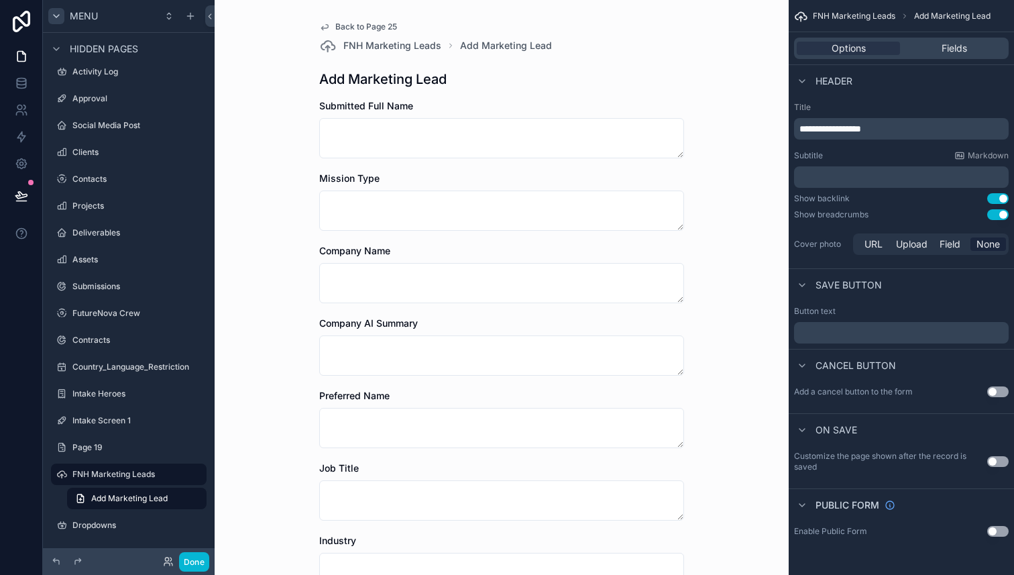
click at [603, 354] on textarea "scrollable content" at bounding box center [501, 355] width 365 height 40
click at [266, 233] on div "Back to Page 25 FNH Marketing Leads Add Marketing Lead Add Marketing Lead Submi…" at bounding box center [502, 287] width 574 height 575
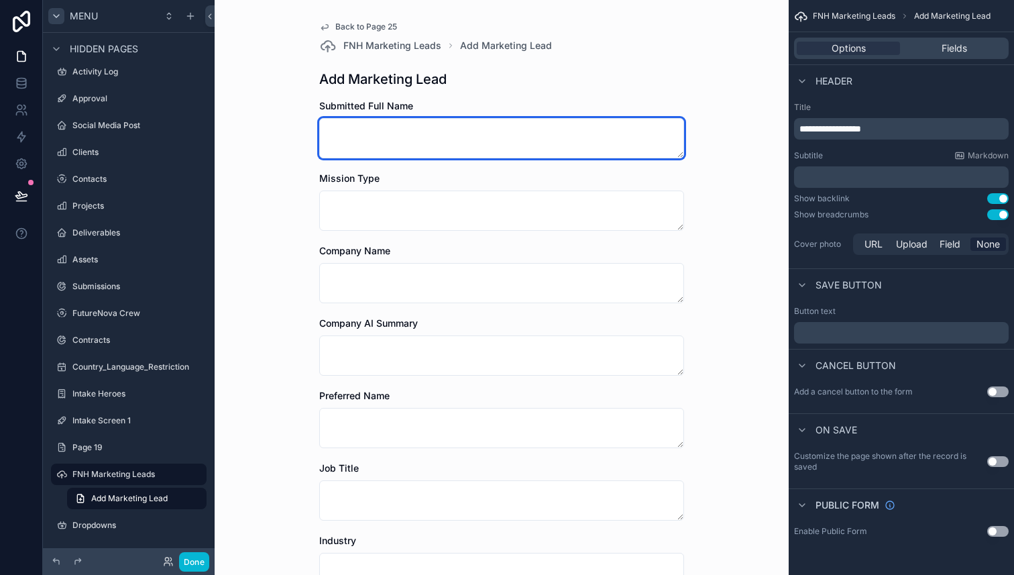
click at [470, 136] on textarea "scrollable content" at bounding box center [501, 138] width 365 height 40
drag, startPoint x: 475, startPoint y: 156, endPoint x: 477, endPoint y: 144, distance: 12.2
click at [476, 154] on textarea "scrollable content" at bounding box center [501, 138] width 365 height 40
drag, startPoint x: 455, startPoint y: 146, endPoint x: 397, endPoint y: 140, distance: 58.7
click at [397, 140] on textarea "scrollable content" at bounding box center [501, 138] width 365 height 40
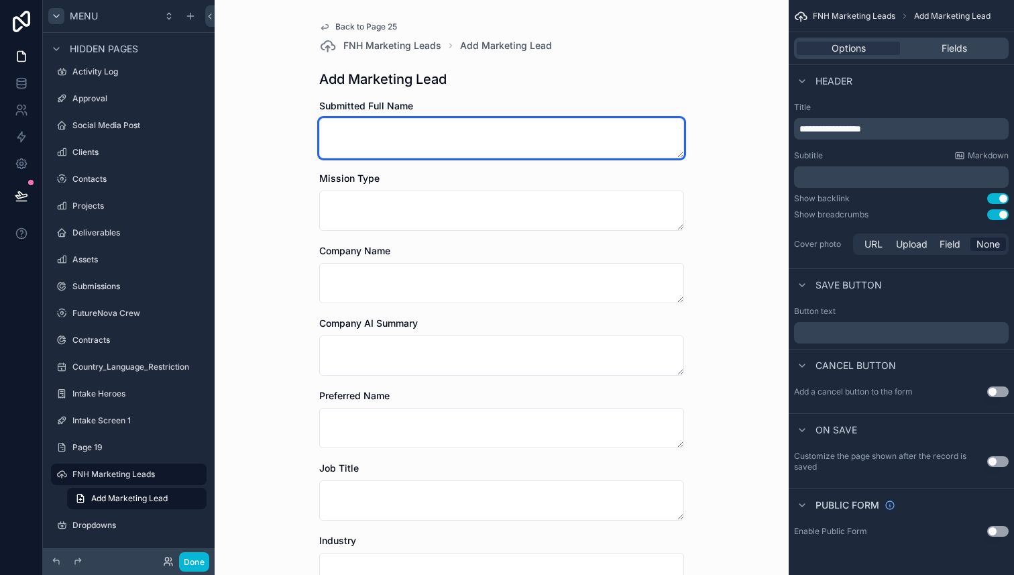
click at [396, 140] on textarea "scrollable content" at bounding box center [501, 138] width 365 height 40
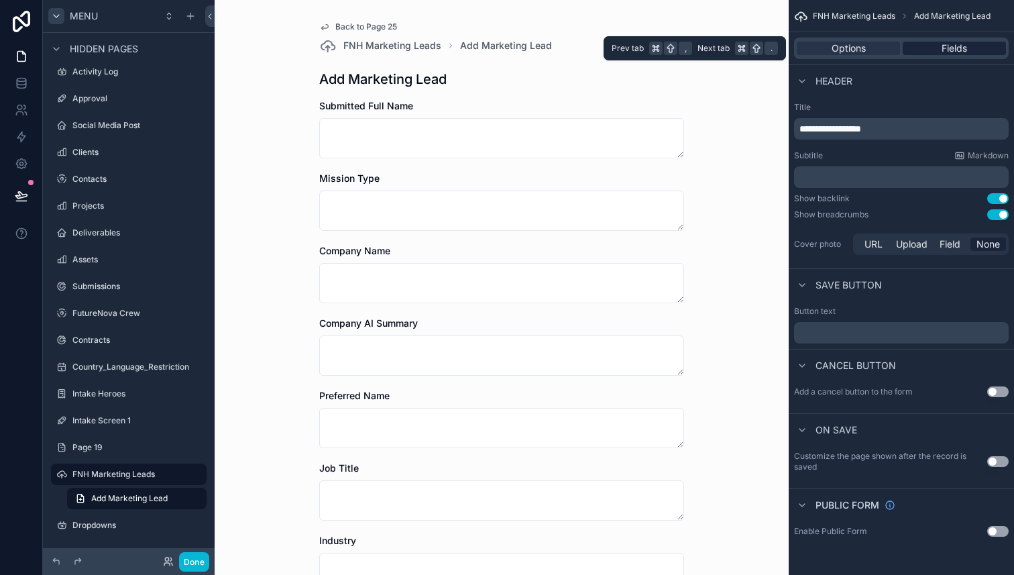
click at [932, 47] on div "Fields" at bounding box center [954, 48] width 103 height 13
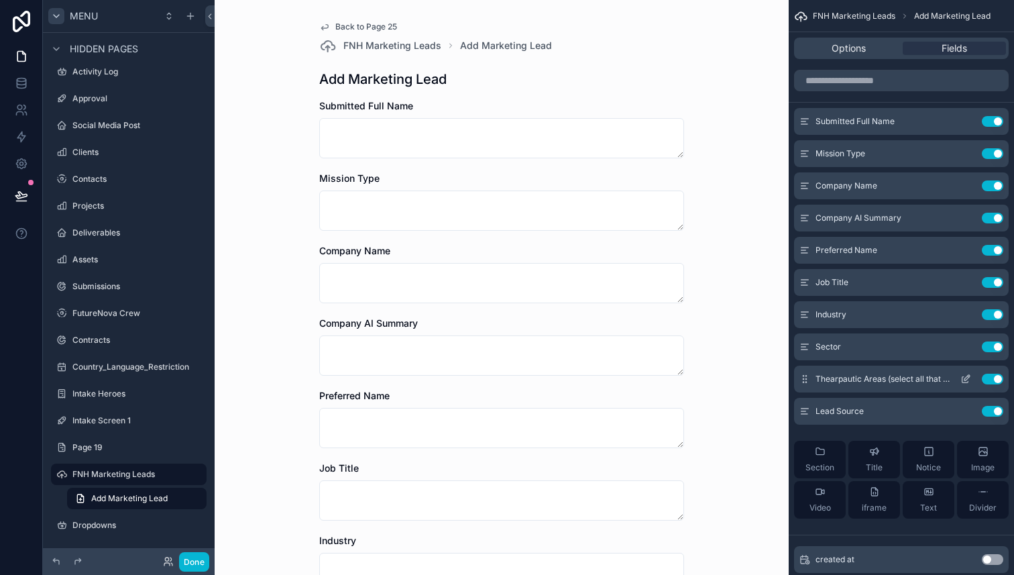
click at [967, 378] on icon "scrollable content" at bounding box center [966, 379] width 11 height 11
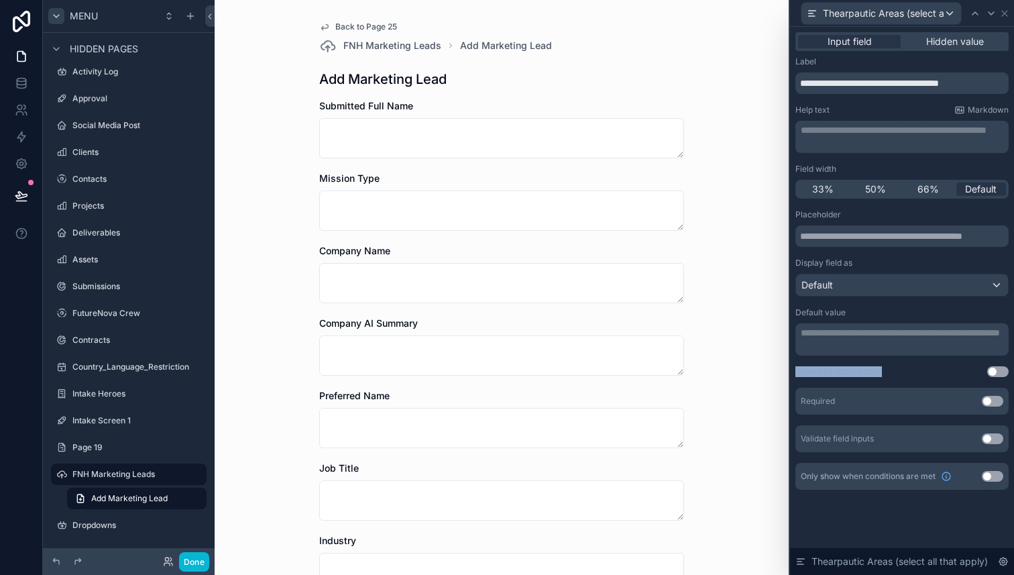
drag, startPoint x: 941, startPoint y: 362, endPoint x: 929, endPoint y: 356, distance: 13.5
click at [929, 357] on div "**********" at bounding box center [902, 330] width 213 height 243
click at [912, 298] on div "**********" at bounding box center [902, 330] width 213 height 243
click at [910, 287] on div "Default" at bounding box center [902, 284] width 212 height 21
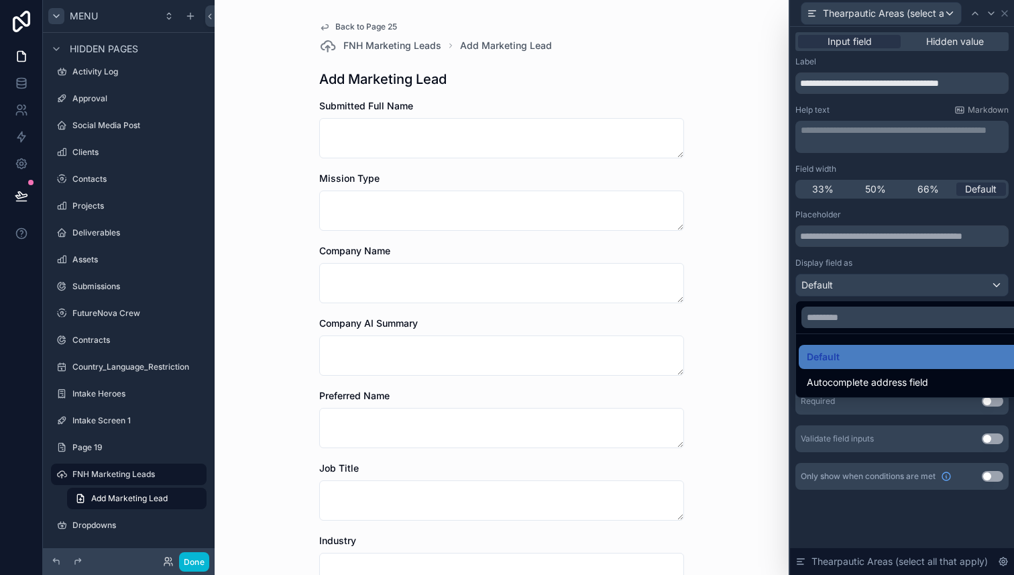
click at [908, 289] on div at bounding box center [902, 287] width 224 height 575
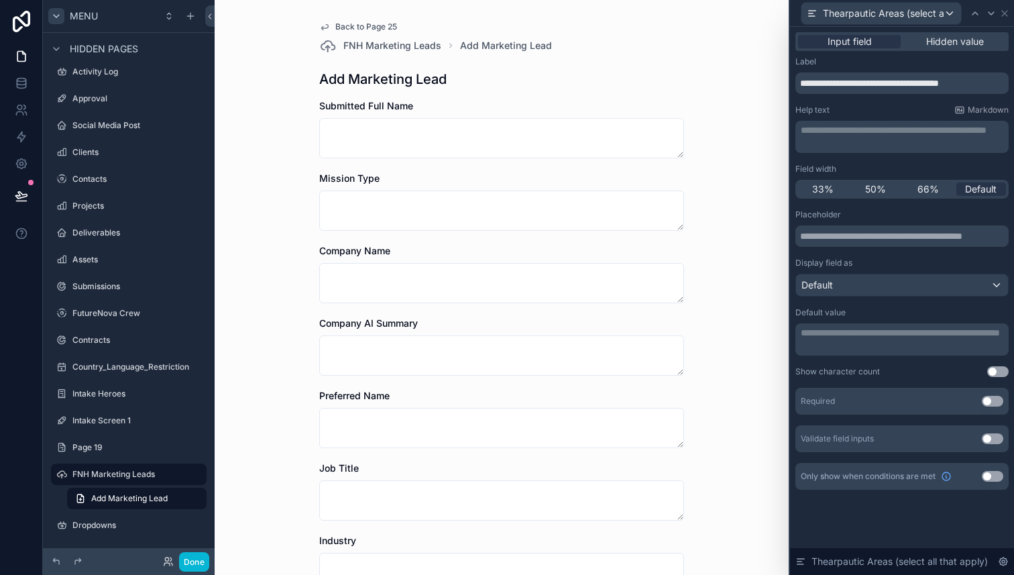
click at [906, 249] on div "Placeholder Display field as Default" at bounding box center [902, 252] width 213 height 87
click at [265, 70] on div "Back to Page 25 FNH Marketing Leads Add Marketing Lead Add Marketing Lead Submi…" at bounding box center [502, 287] width 574 height 575
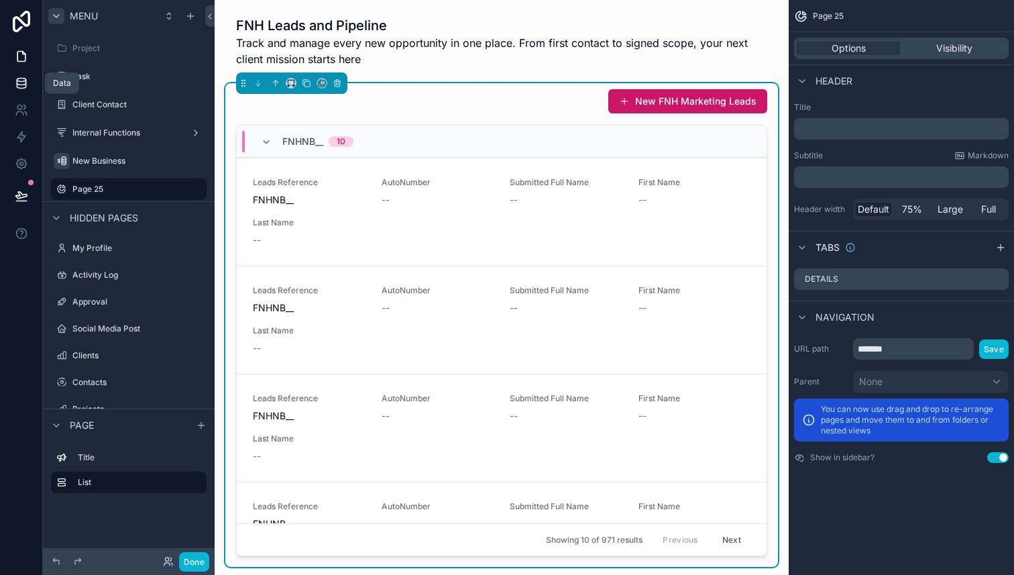
click at [22, 78] on icon at bounding box center [21, 79] width 9 height 3
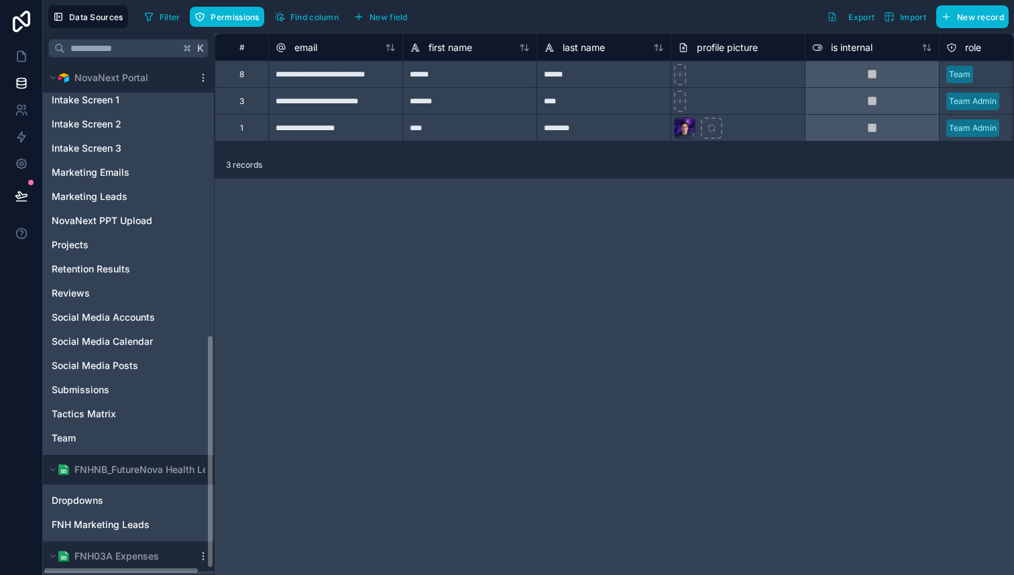
scroll to position [608, 0]
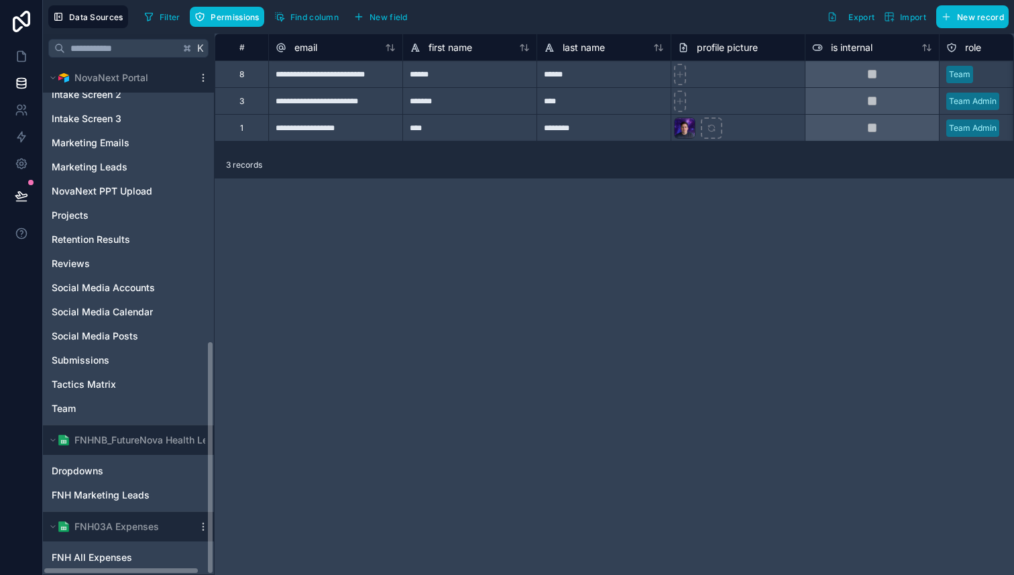
drag, startPoint x: 211, startPoint y: 260, endPoint x: 244, endPoint y: 572, distance: 313.0
click at [244, 574] on div "**********" at bounding box center [529, 304] width 972 height 541
click at [127, 487] on div "FNH Marketing Leads" at bounding box center [129, 494] width 166 height 21
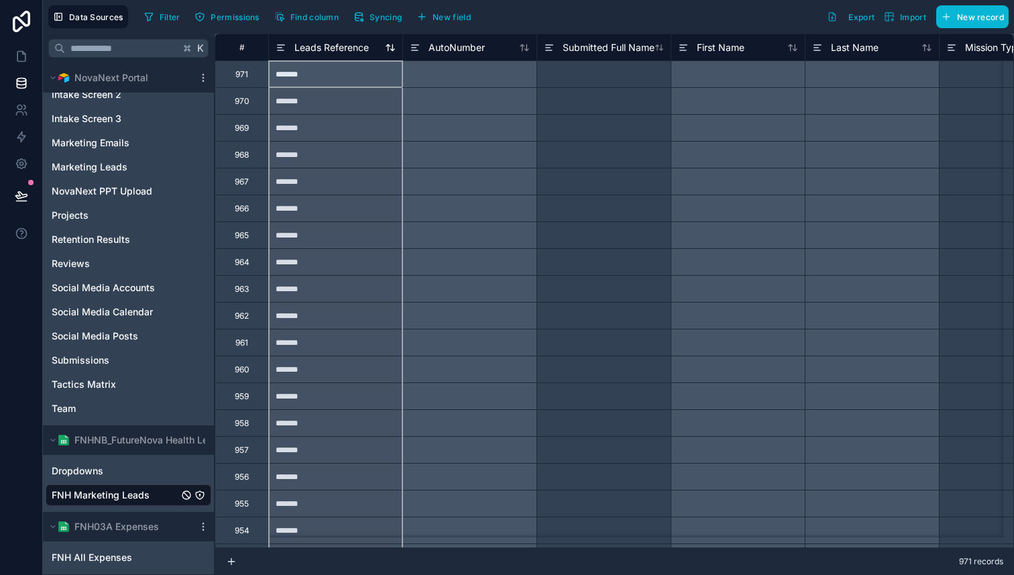
click at [291, 53] on div "Leads Reference" at bounding box center [322, 48] width 93 height 16
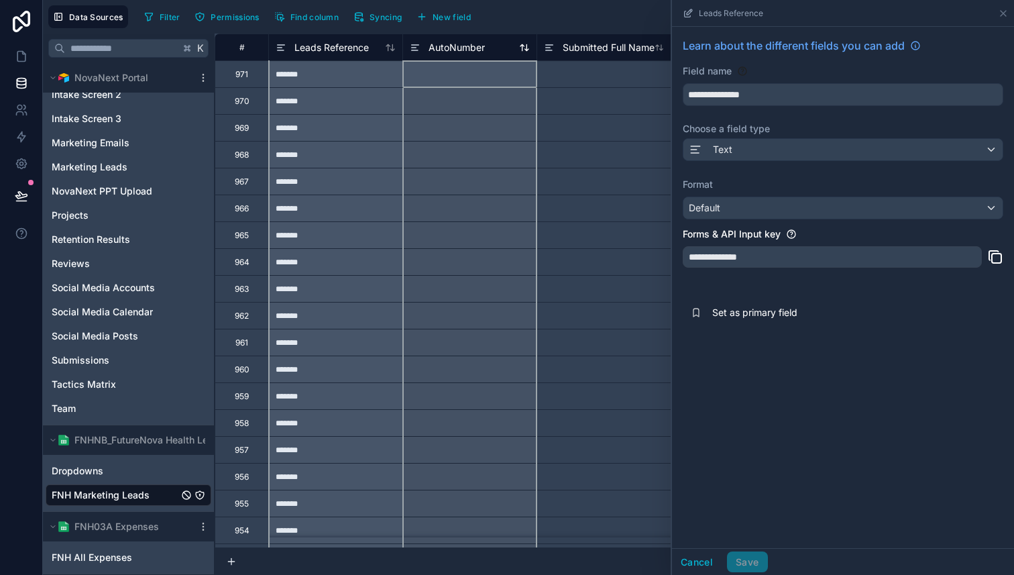
click at [465, 50] on span "AutoNumber" at bounding box center [457, 47] width 56 height 13
click at [593, 51] on span "Submitted Full Name" at bounding box center [609, 47] width 92 height 13
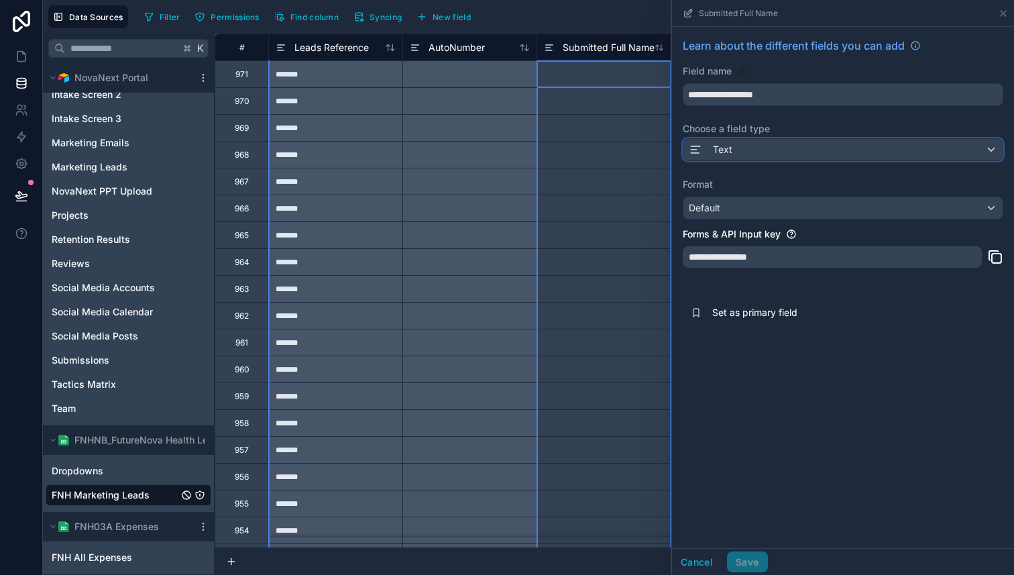
click at [725, 142] on div "Text" at bounding box center [711, 150] width 44 height 16
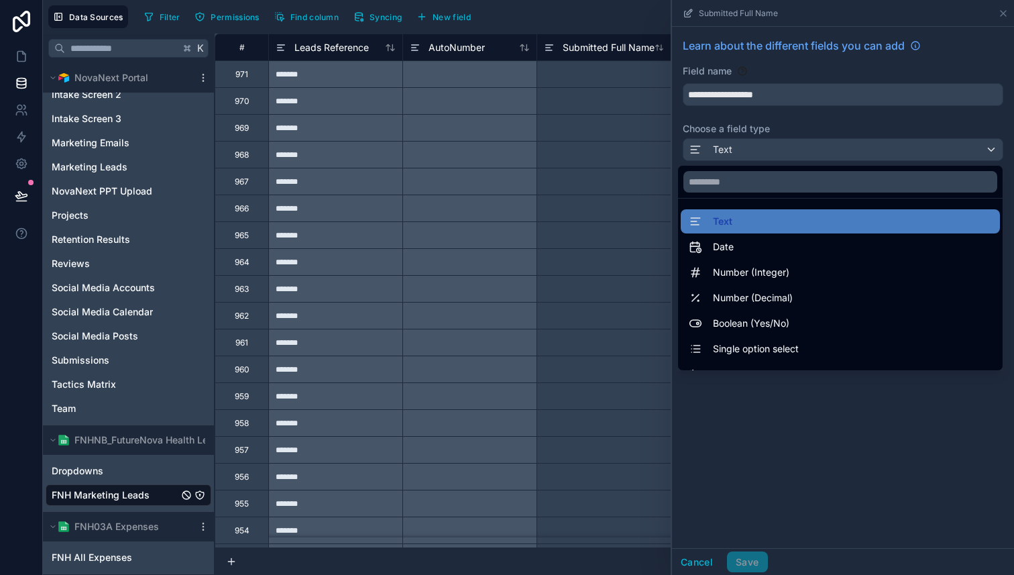
click at [725, 142] on div at bounding box center [843, 287] width 342 height 575
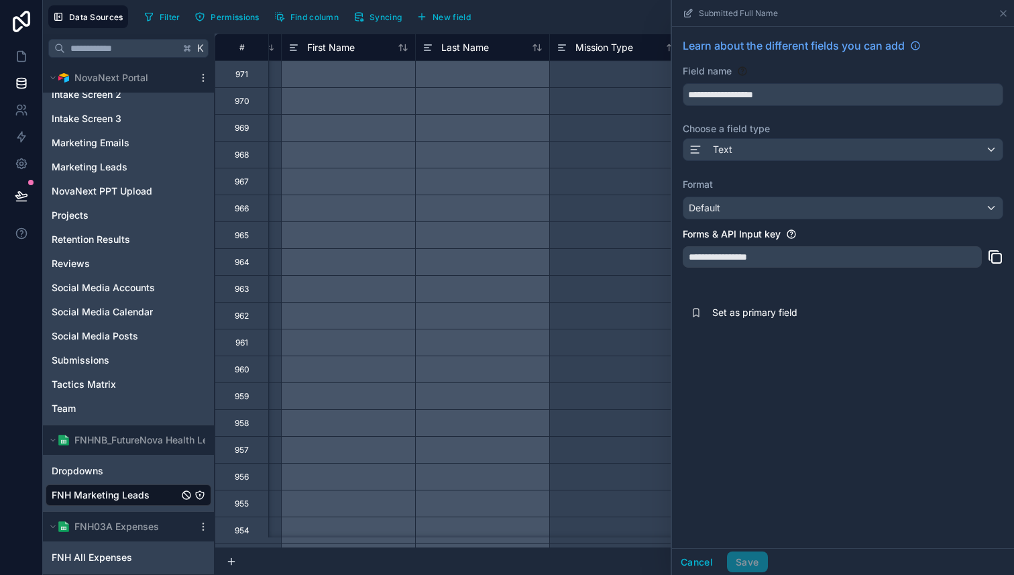
scroll to position [0, 385]
click at [380, 53] on div "First Name" at bounding box center [353, 48] width 120 height 16
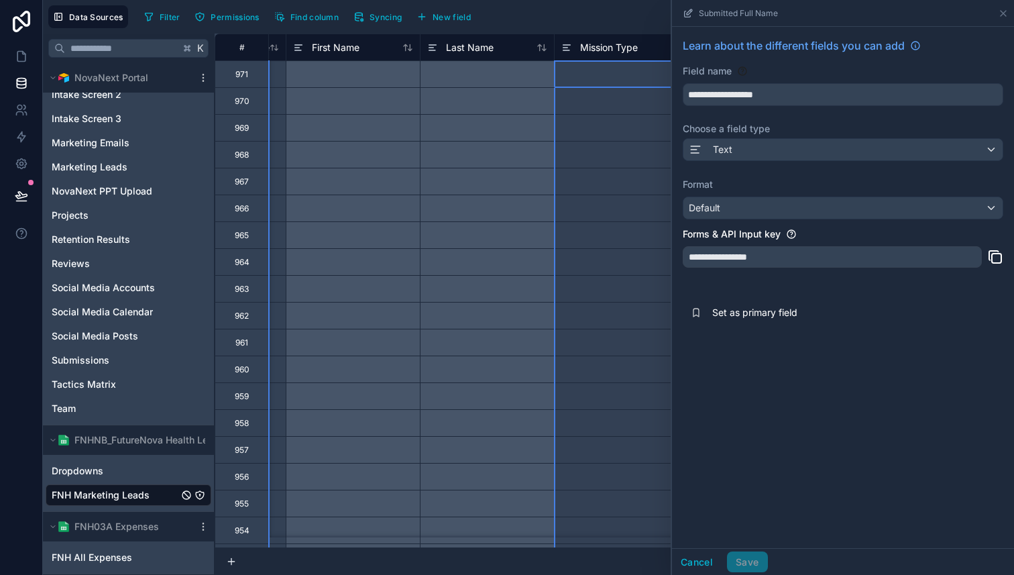
click at [633, 44] on span "Mission Type" at bounding box center [609, 47] width 58 height 13
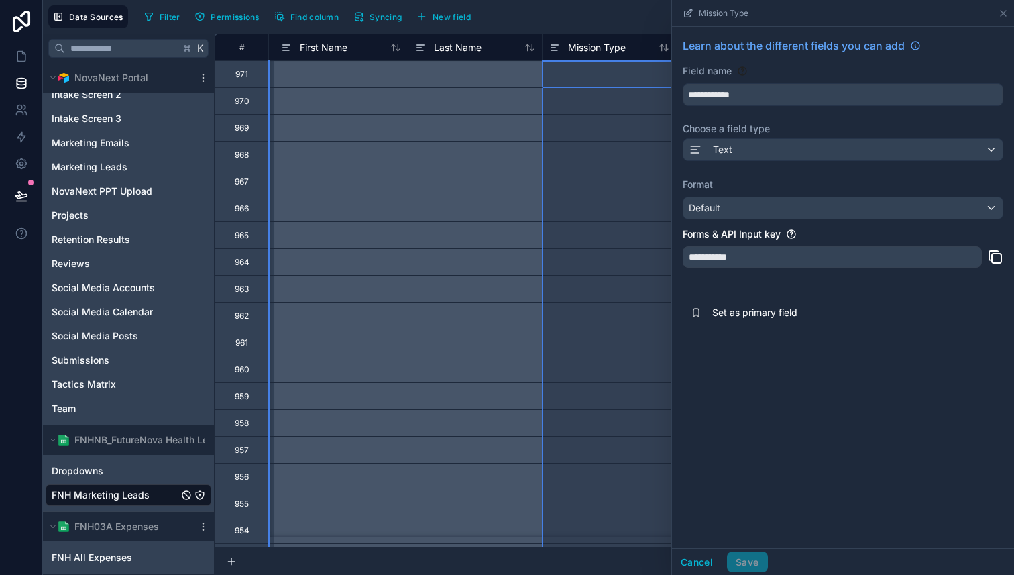
scroll to position [0, 399]
